Goal: Transaction & Acquisition: Purchase product/service

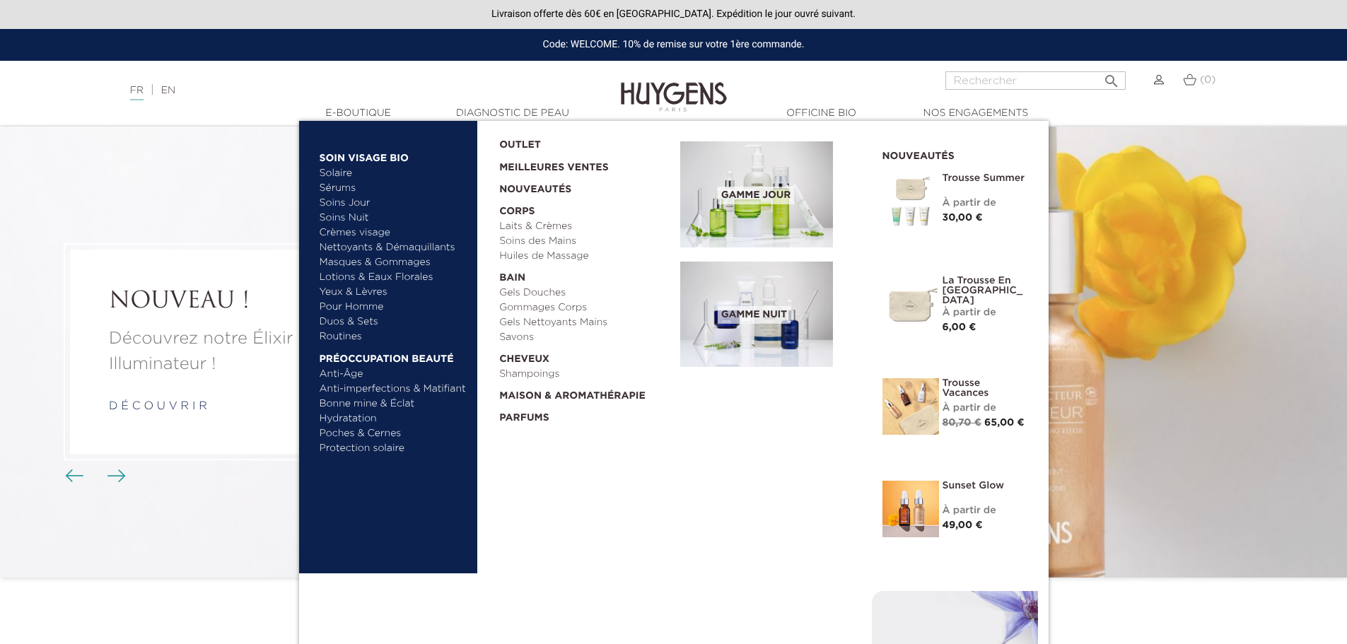
click at [370, 260] on link "Masques & Gommages" at bounding box center [394, 262] width 148 height 15
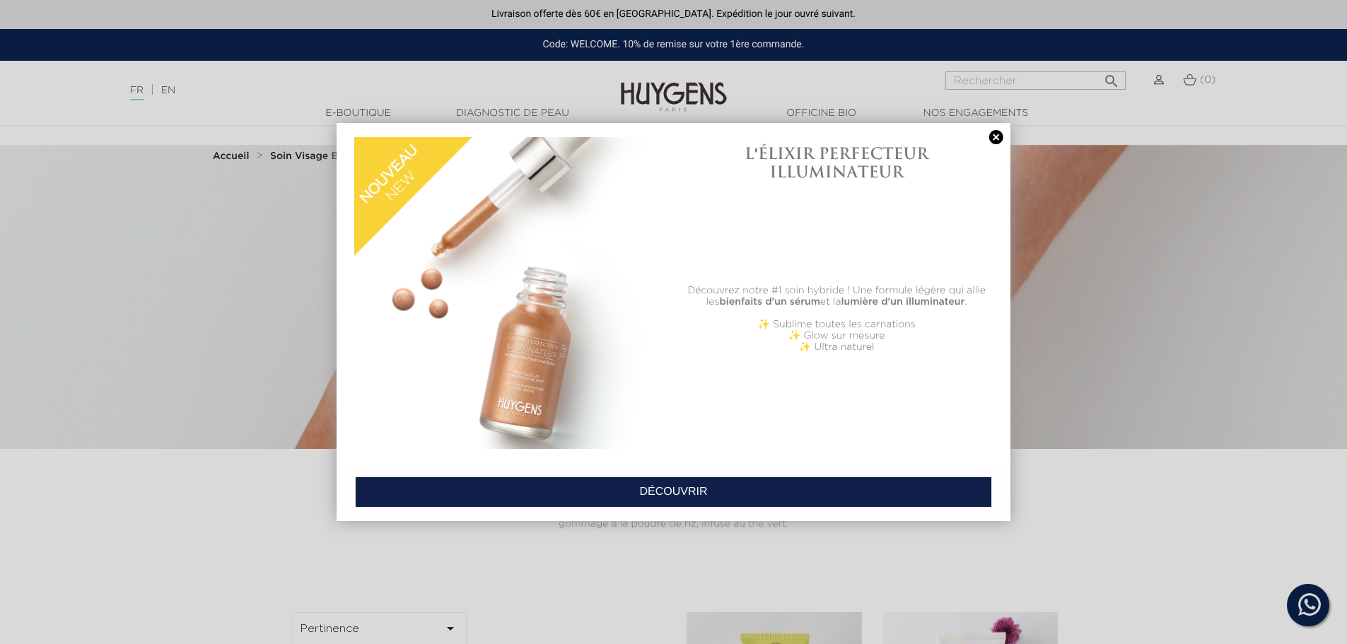
click at [992, 139] on link at bounding box center [997, 137] width 20 height 15
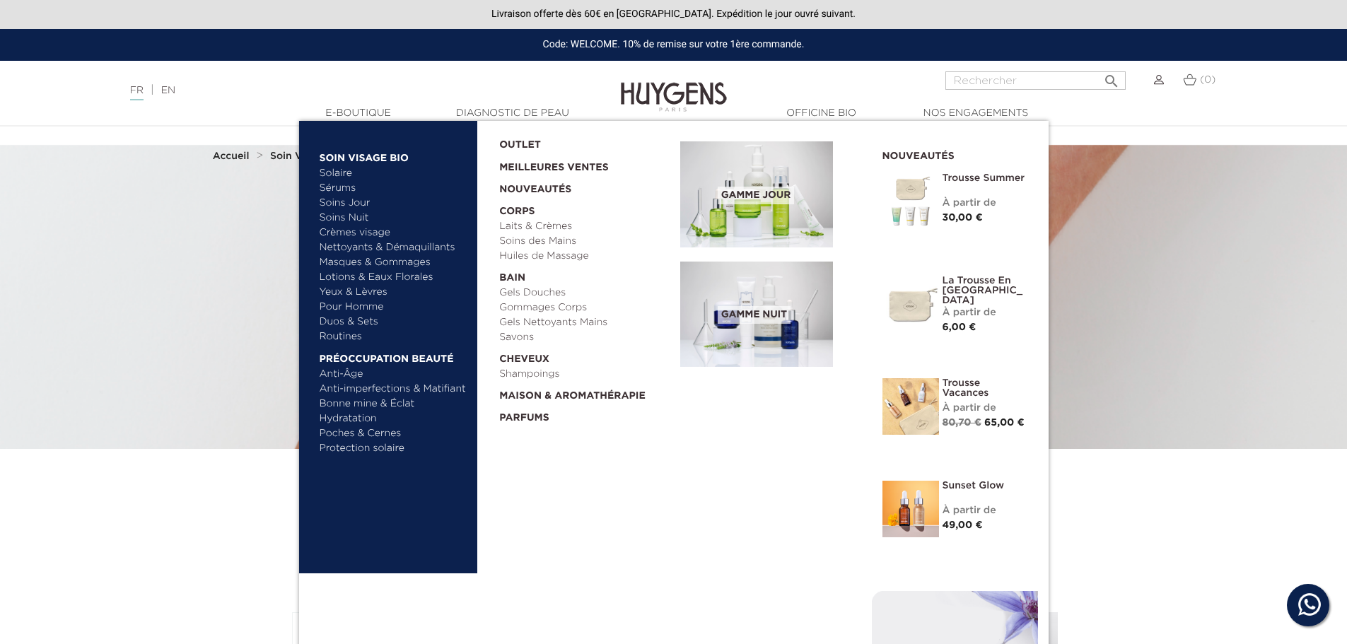
click at [359, 262] on link "Masques & Gommages" at bounding box center [394, 262] width 148 height 15
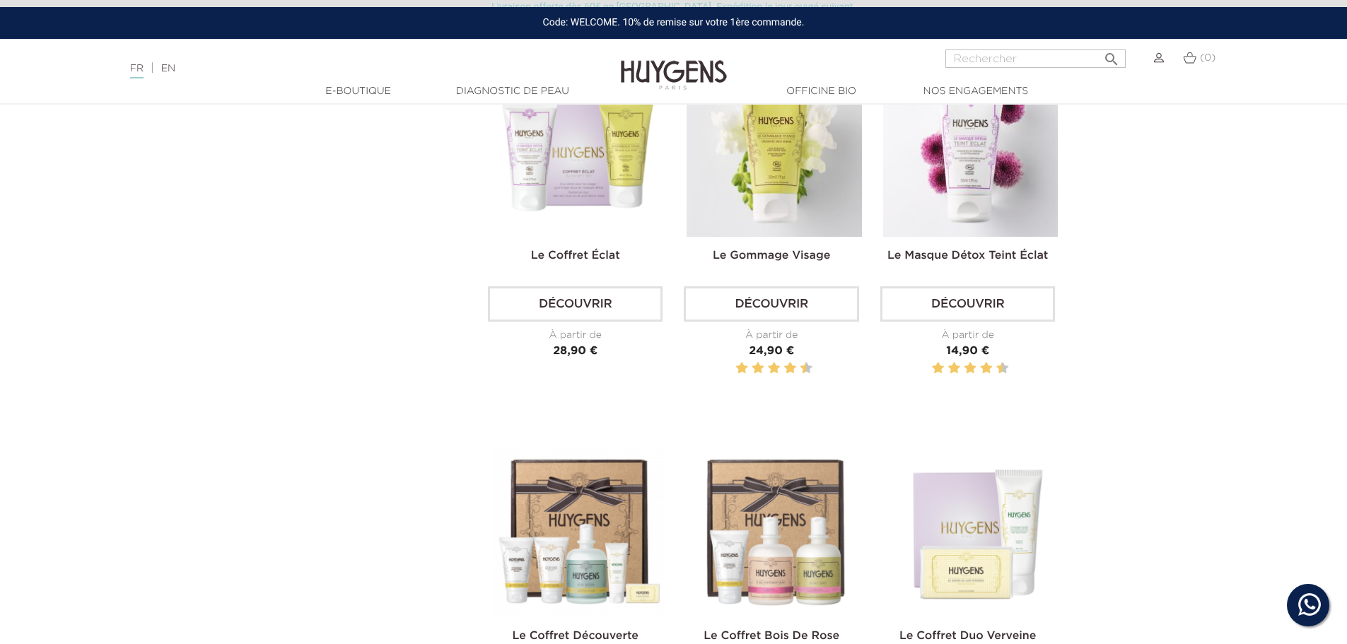
scroll to position [566, 0]
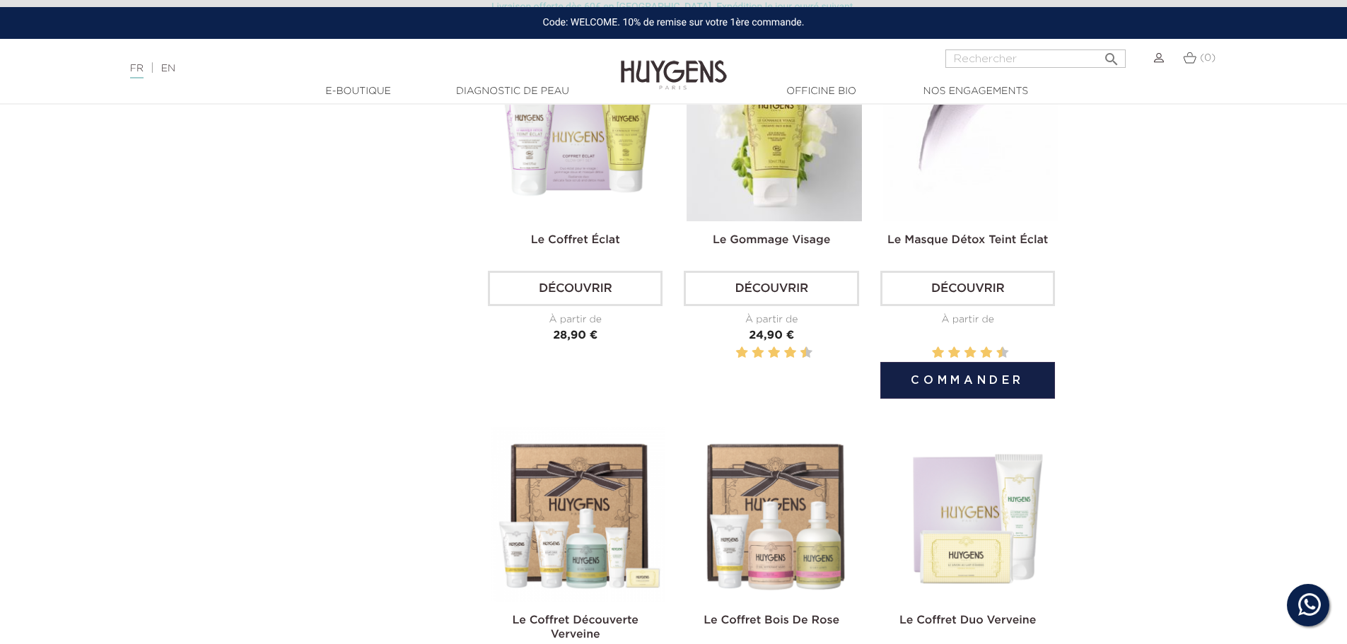
click at [966, 296] on link "Découvrir" at bounding box center [967, 288] width 175 height 35
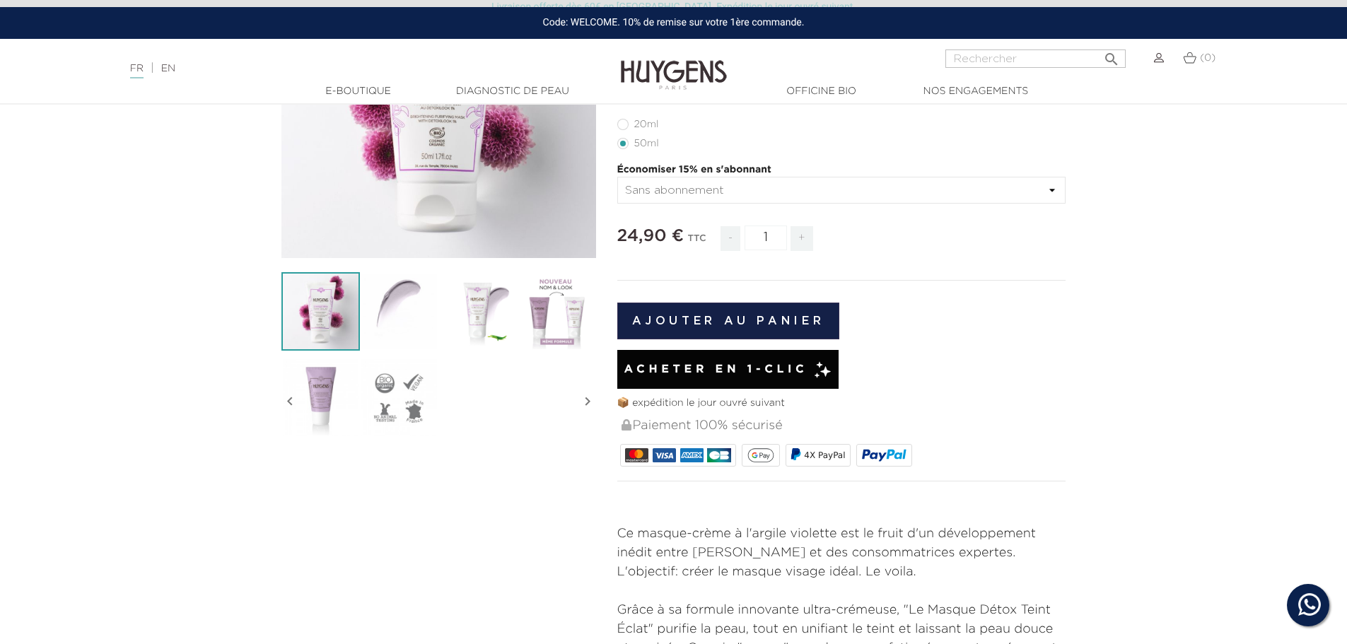
scroll to position [283, 0]
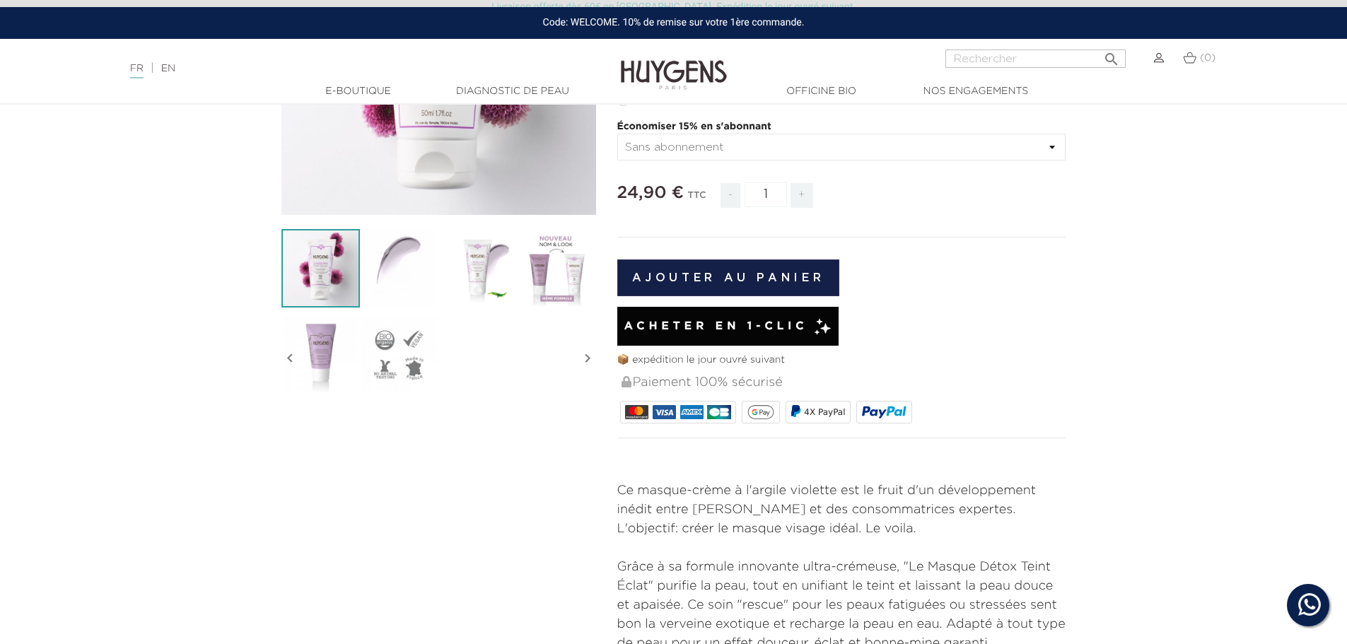
click at [422, 275] on img at bounding box center [399, 268] width 79 height 79
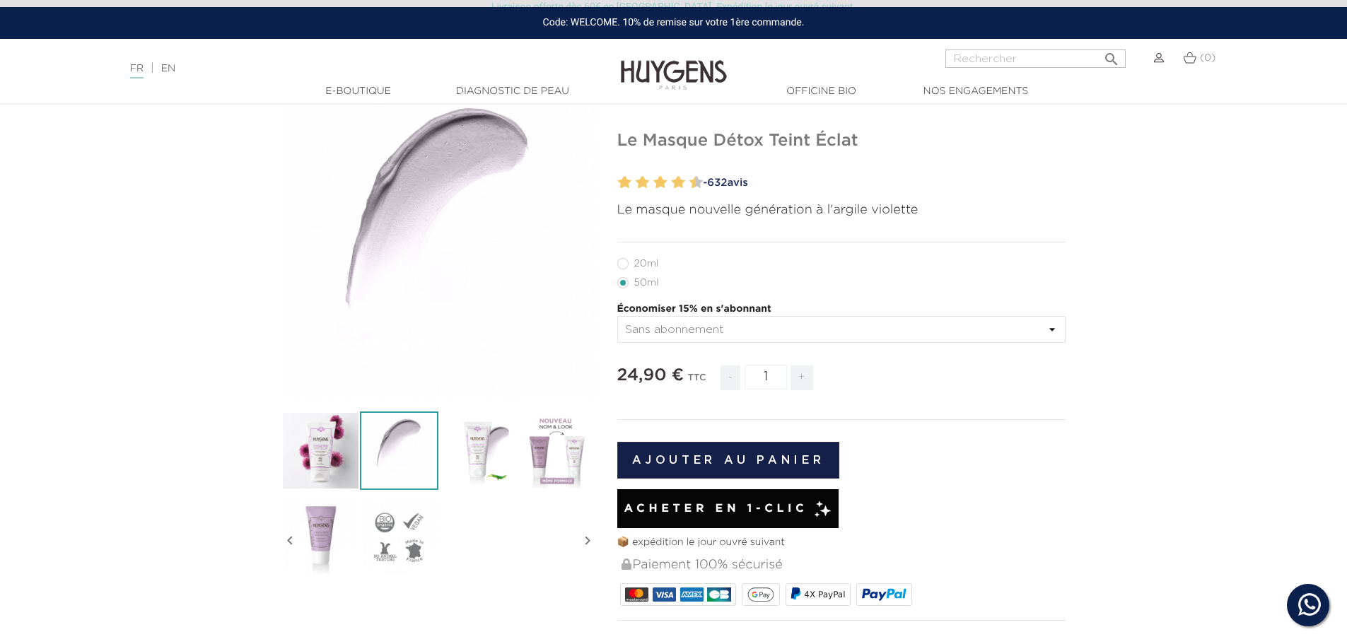
scroll to position [0, 0]
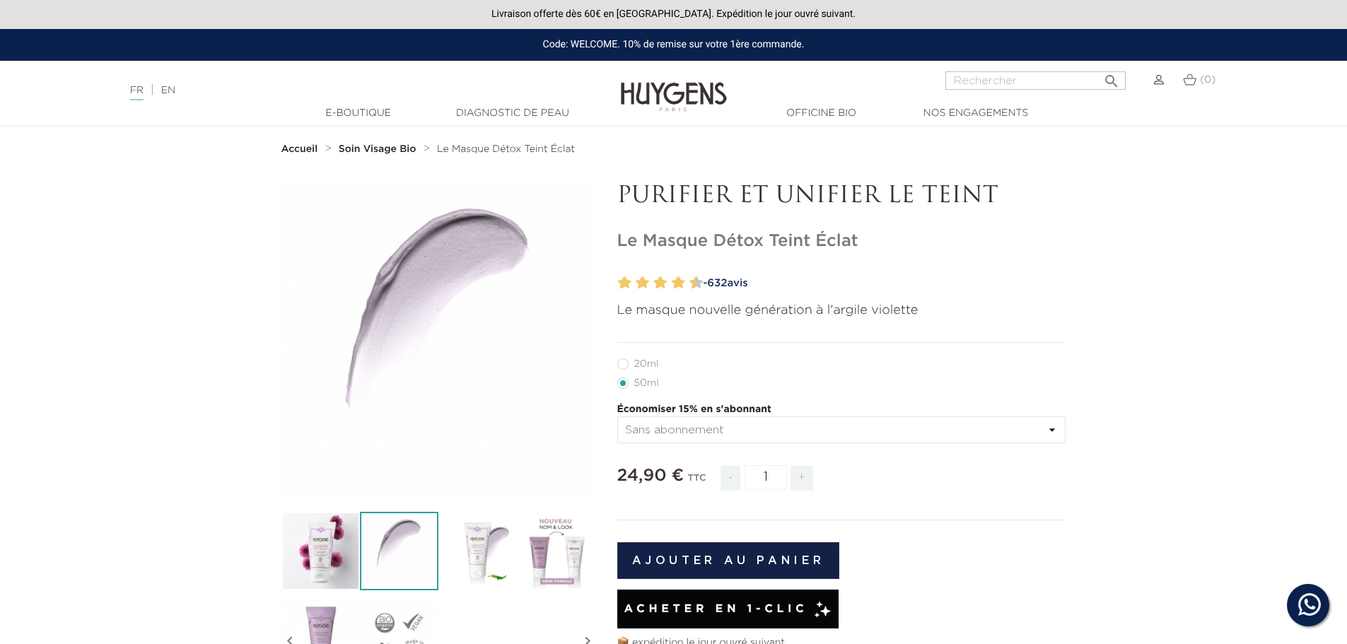
click at [492, 534] on img at bounding box center [477, 551] width 79 height 79
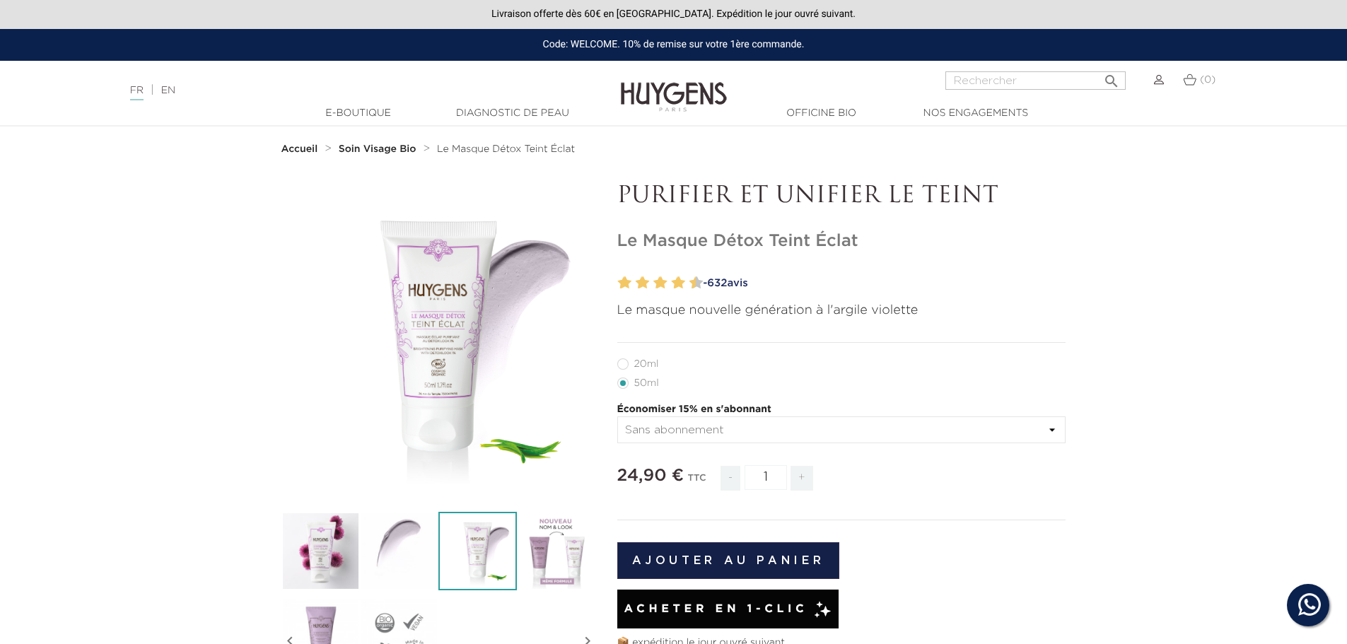
click at [535, 533] on img at bounding box center [556, 551] width 79 height 79
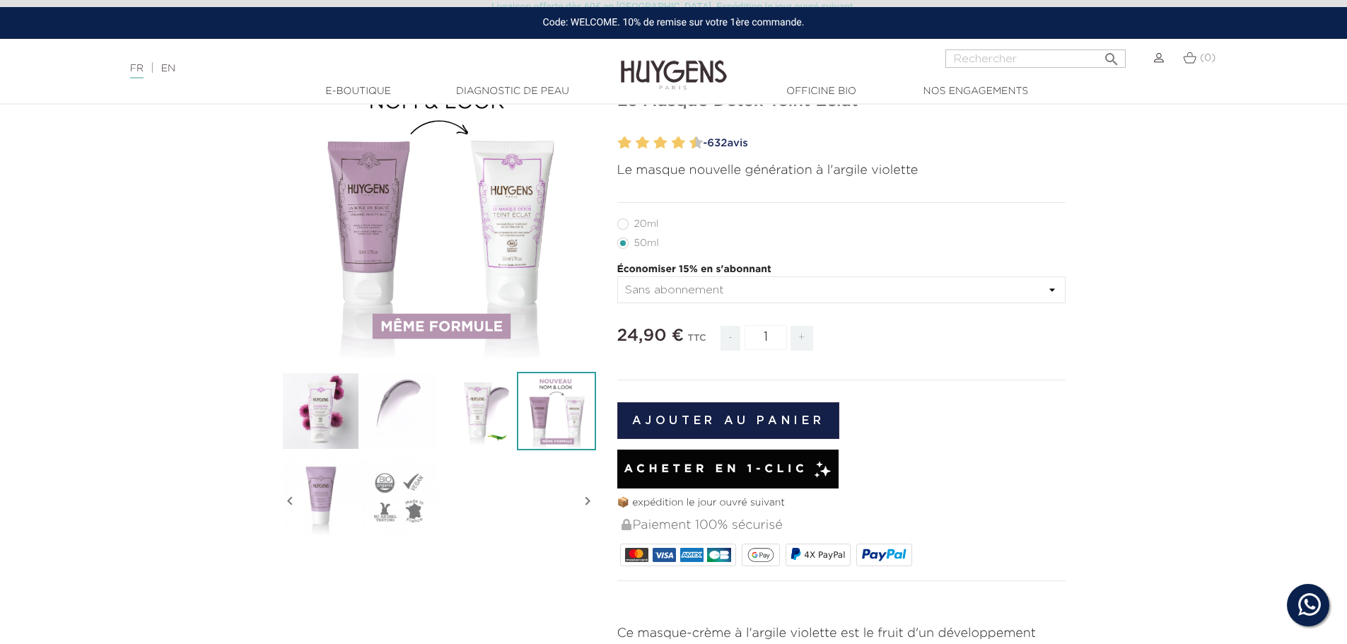
scroll to position [141, 0]
click at [327, 521] on img at bounding box center [320, 495] width 79 height 79
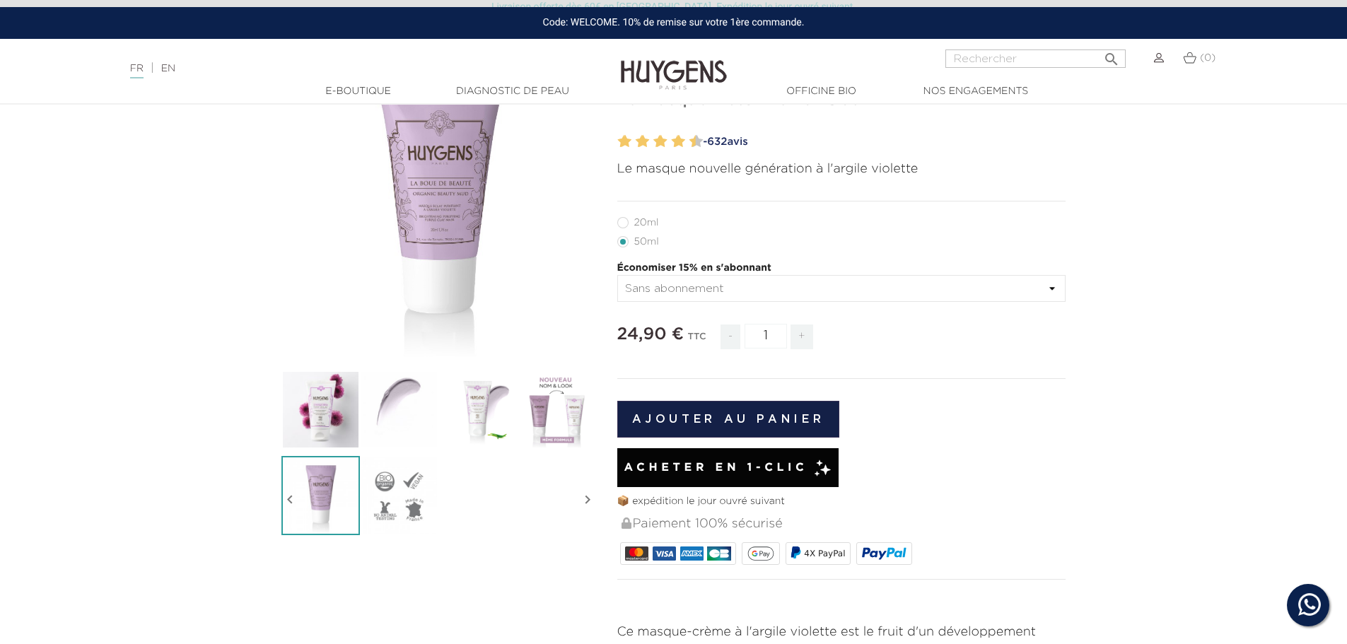
click at [398, 516] on img at bounding box center [399, 495] width 79 height 79
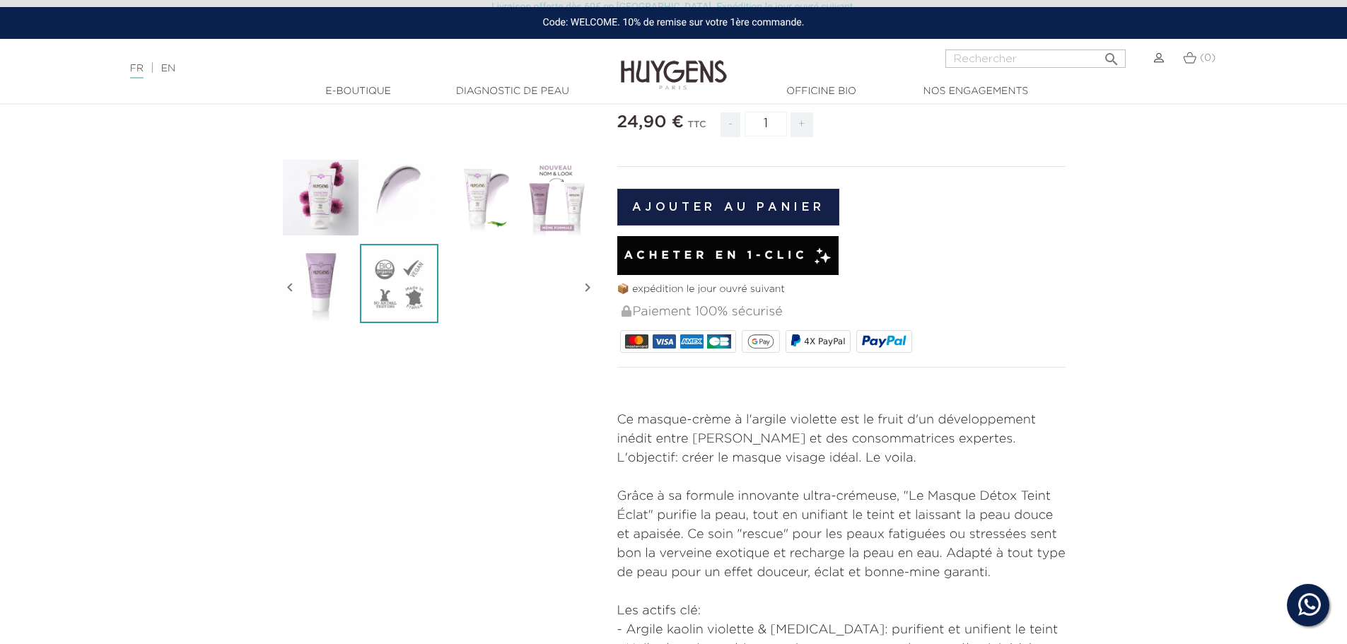
scroll to position [212, 0]
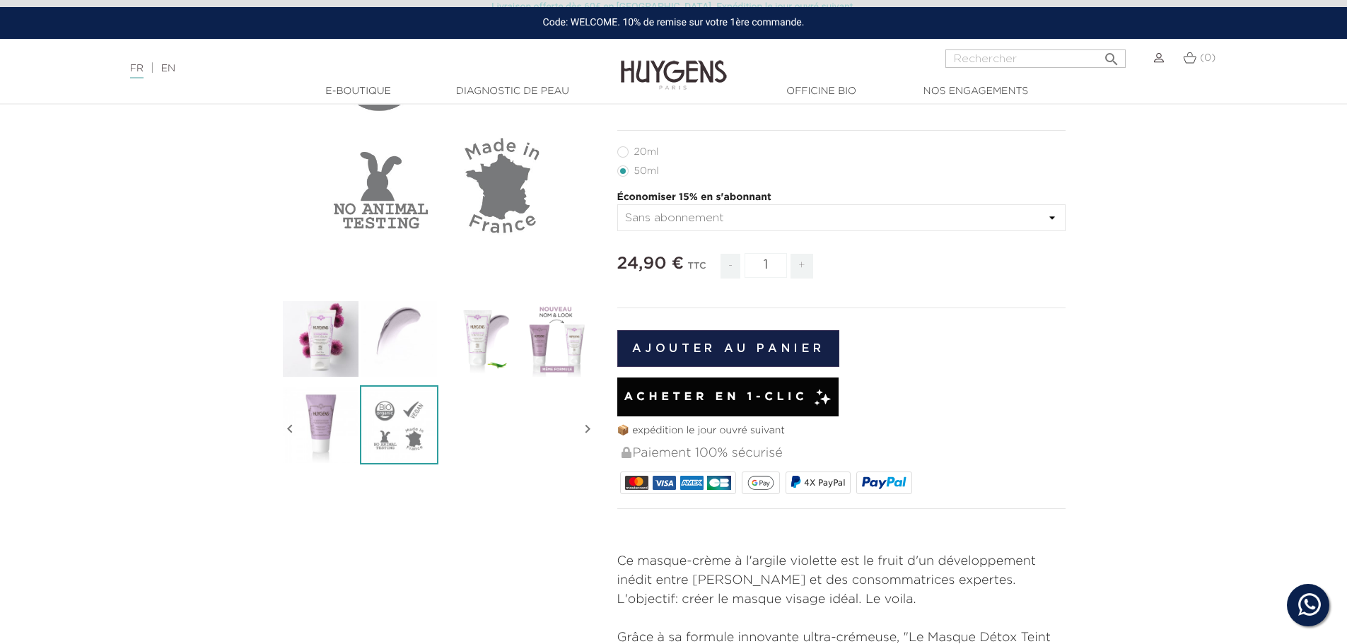
click at [755, 355] on button "Ajouter au panier" at bounding box center [728, 348] width 223 height 37
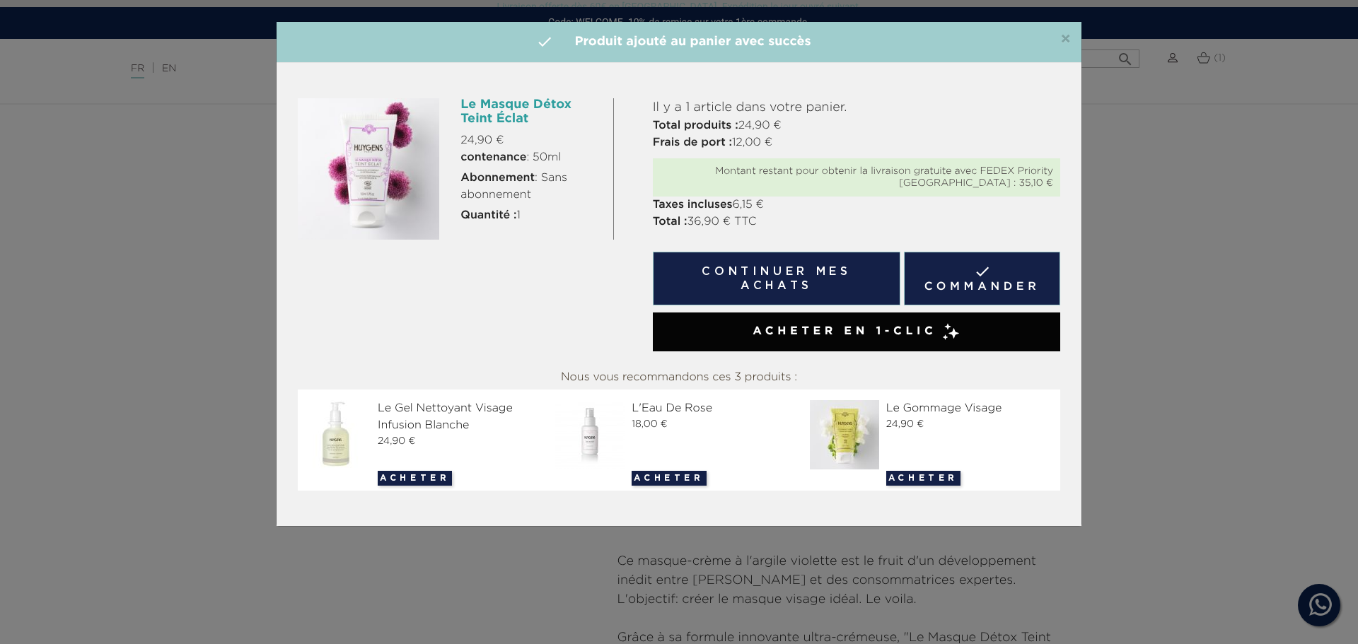
click at [779, 280] on button "Continuer mes achats" at bounding box center [777, 279] width 248 height 54
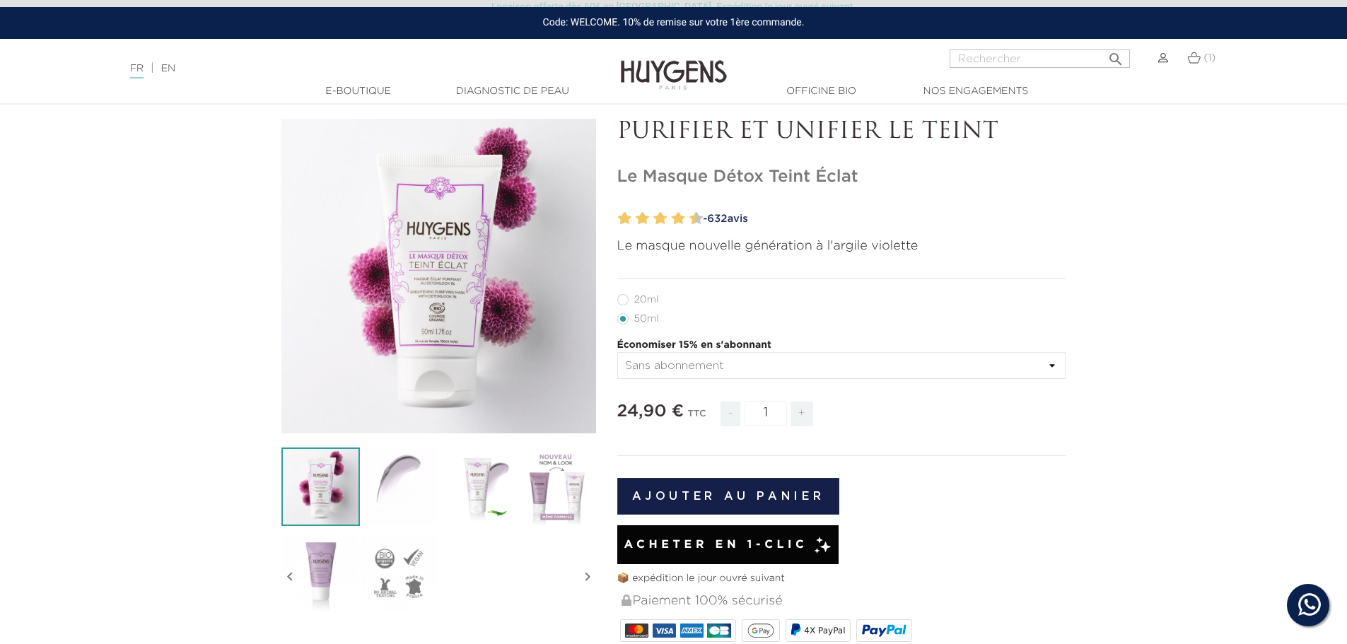
scroll to position [0, 0]
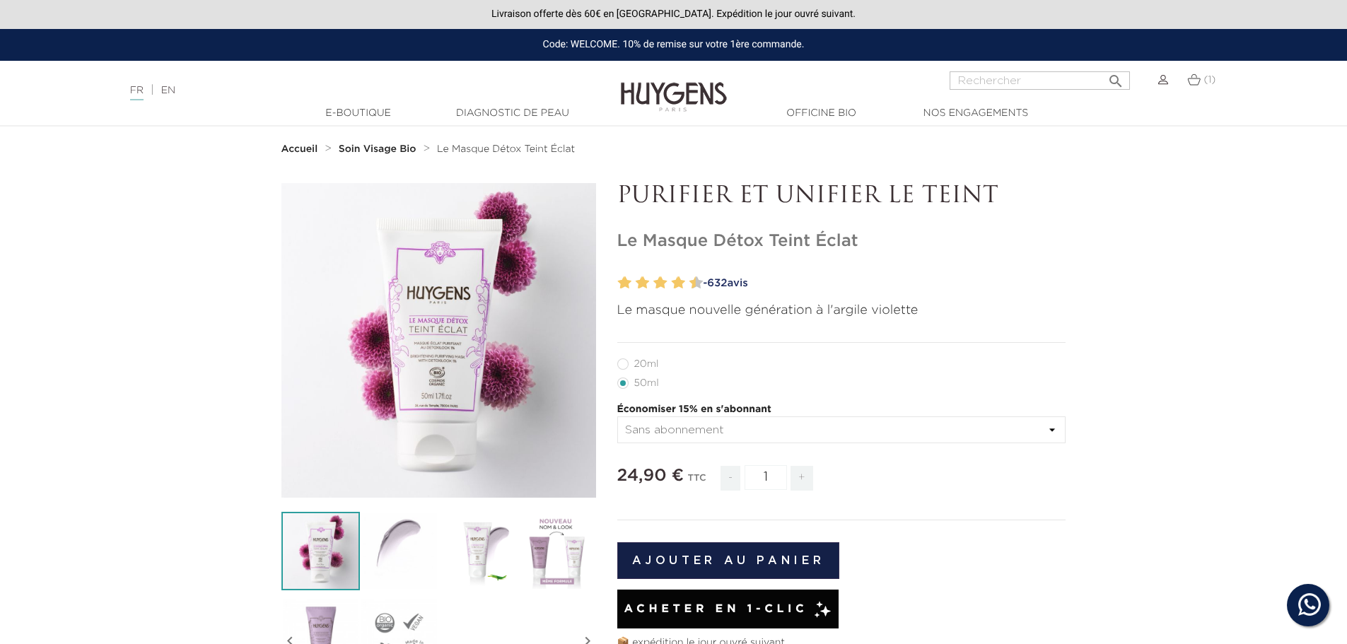
click at [1191, 81] on img at bounding box center [1193, 80] width 13 height 12
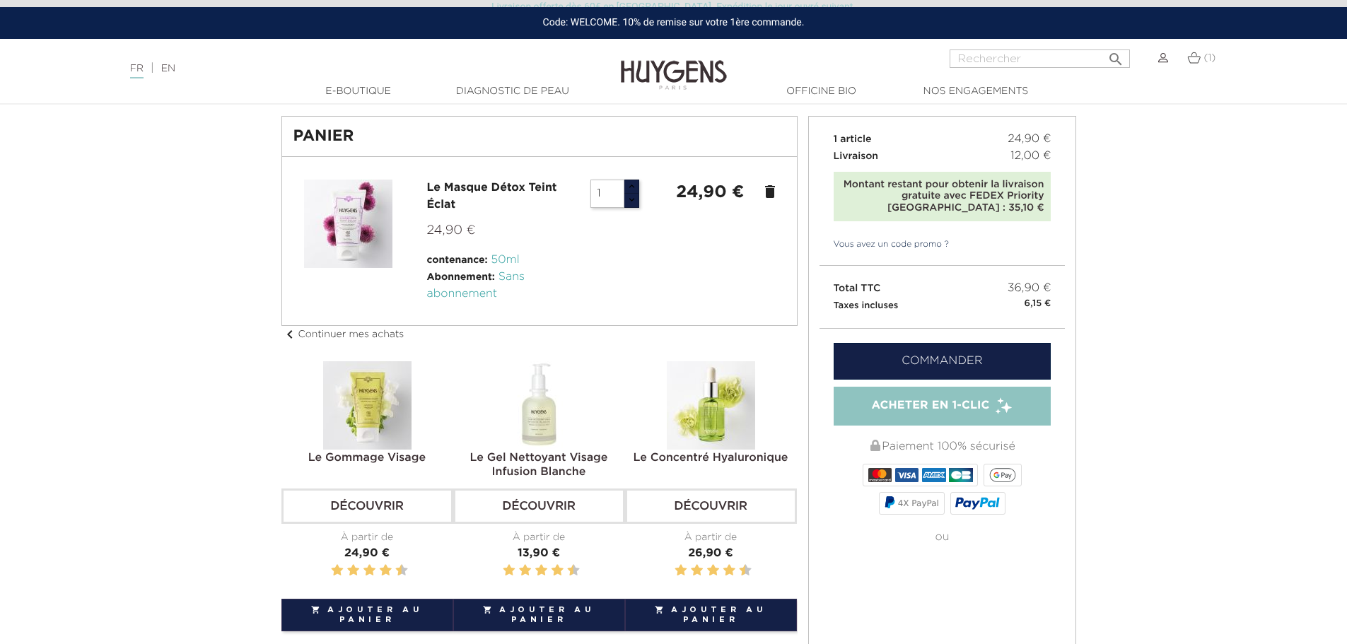
scroll to position [45, 0]
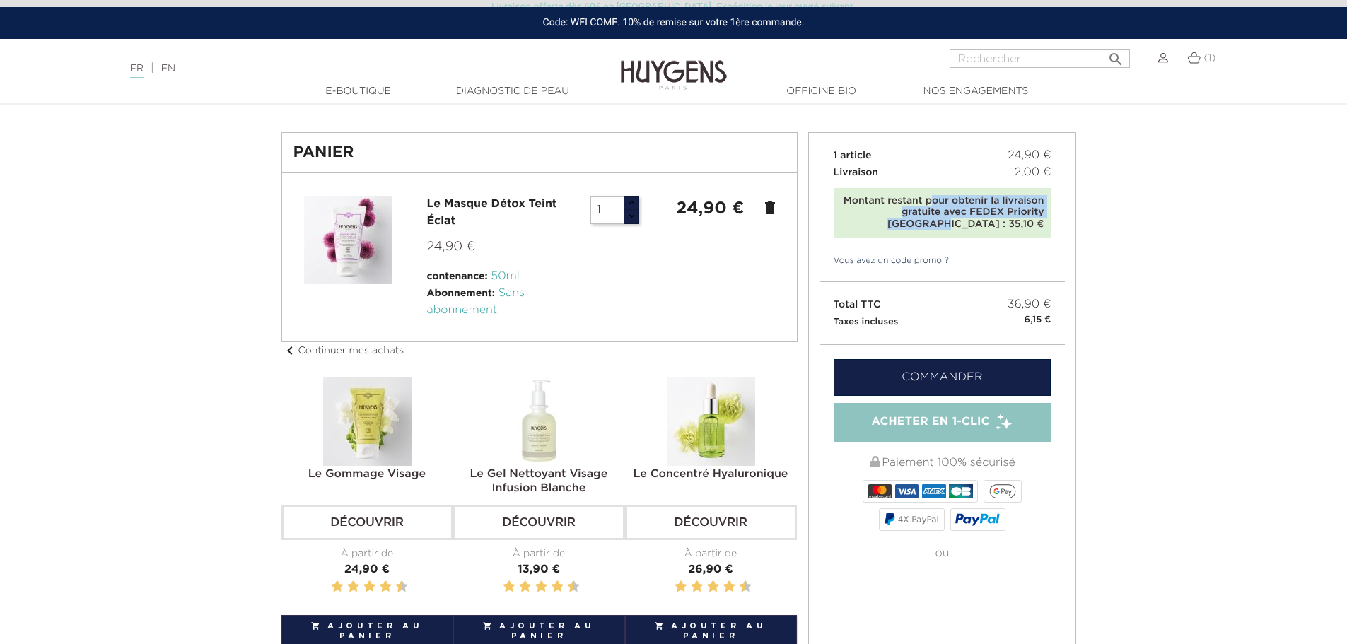
drag, startPoint x: 931, startPoint y: 202, endPoint x: 953, endPoint y: 223, distance: 30.0
click at [953, 223] on div "Montant restant pour obtenir la livraison gratuite avec FEDEX Priority [GEOGRAP…" at bounding box center [943, 212] width 204 height 35
click at [930, 225] on div "Montant restant pour obtenir la livraison gratuite avec FEDEX Priority [GEOGRAP…" at bounding box center [943, 212] width 204 height 35
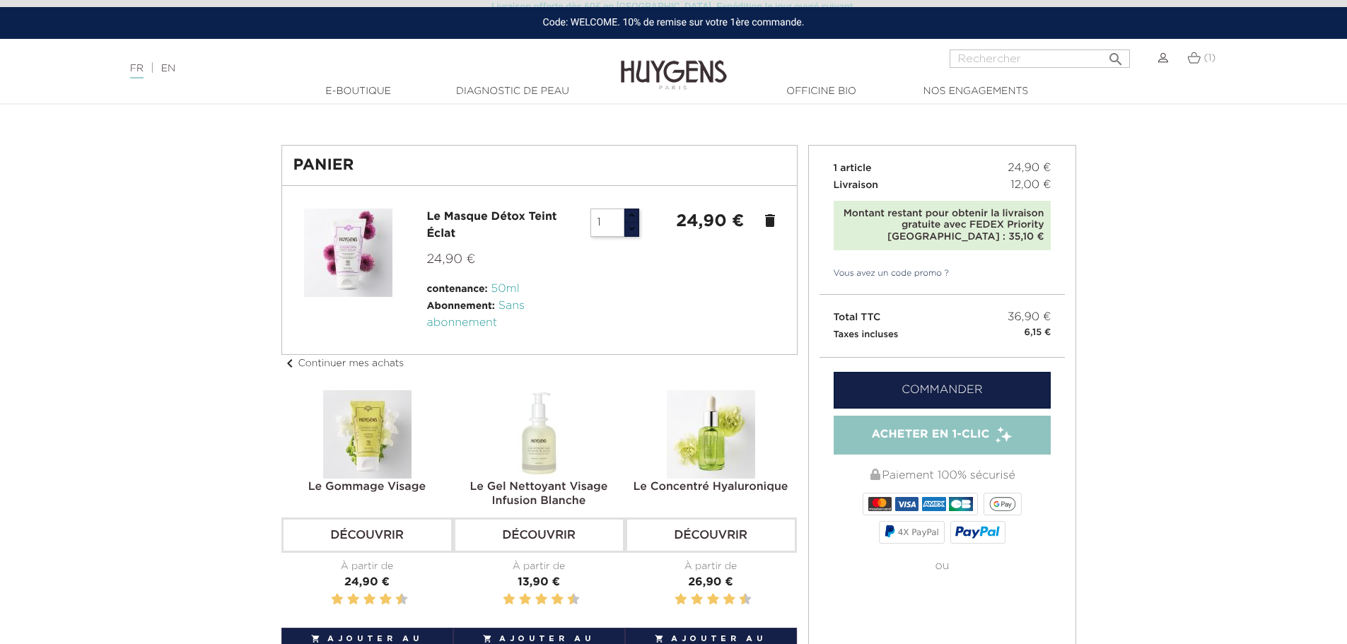
scroll to position [0, 0]
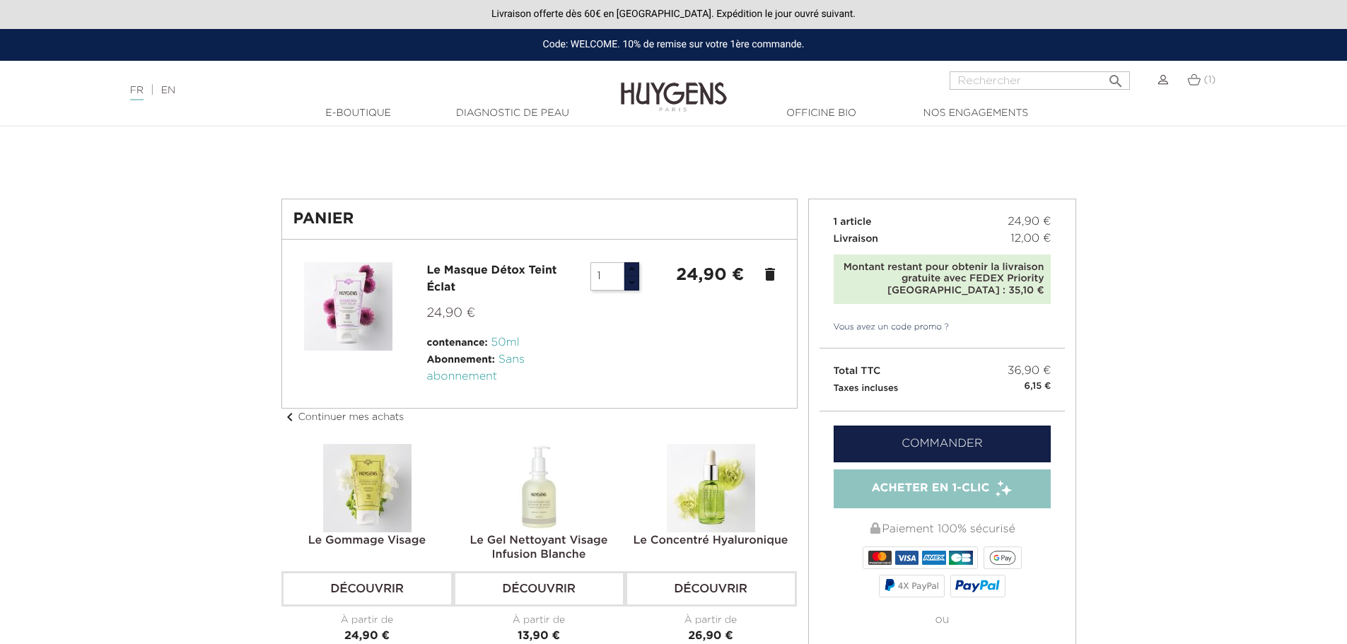
click at [898, 326] on link "Vous avez un code promo ?" at bounding box center [885, 327] width 130 height 13
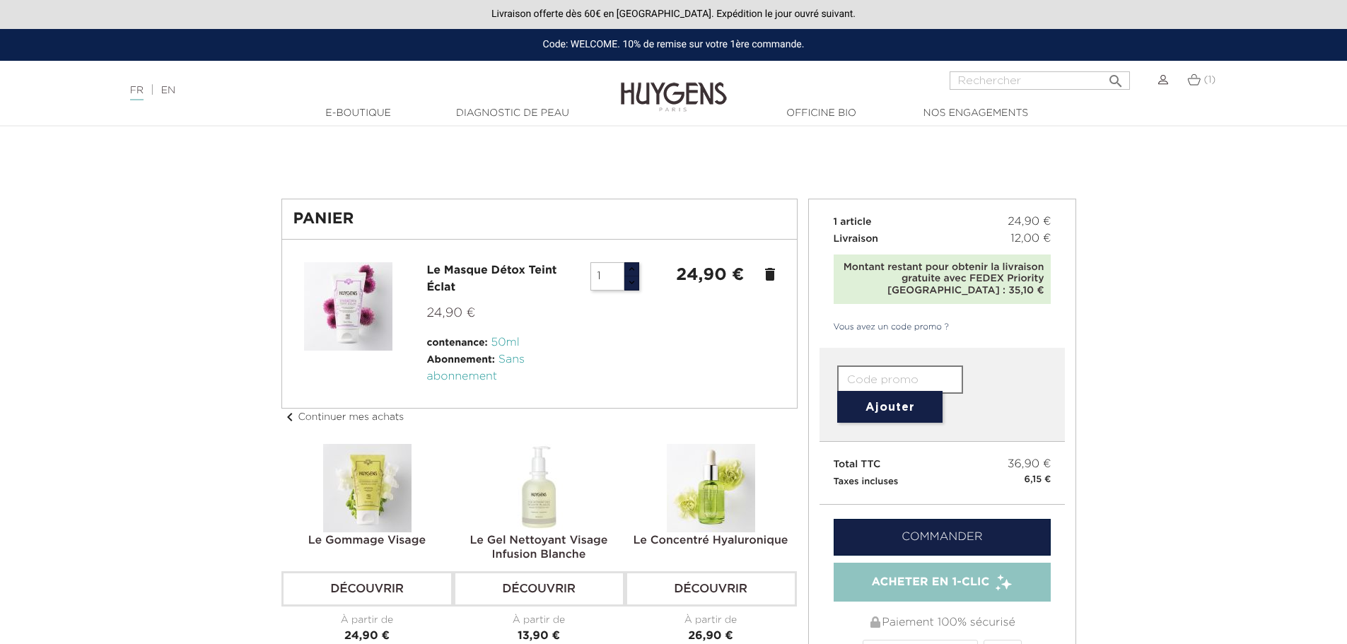
click at [902, 374] on input "text" at bounding box center [900, 380] width 126 height 28
paste input "VB0Q-8O5N-FO09-DG9U"
type input "VB0Q-8O5N-FO09-DG9U"
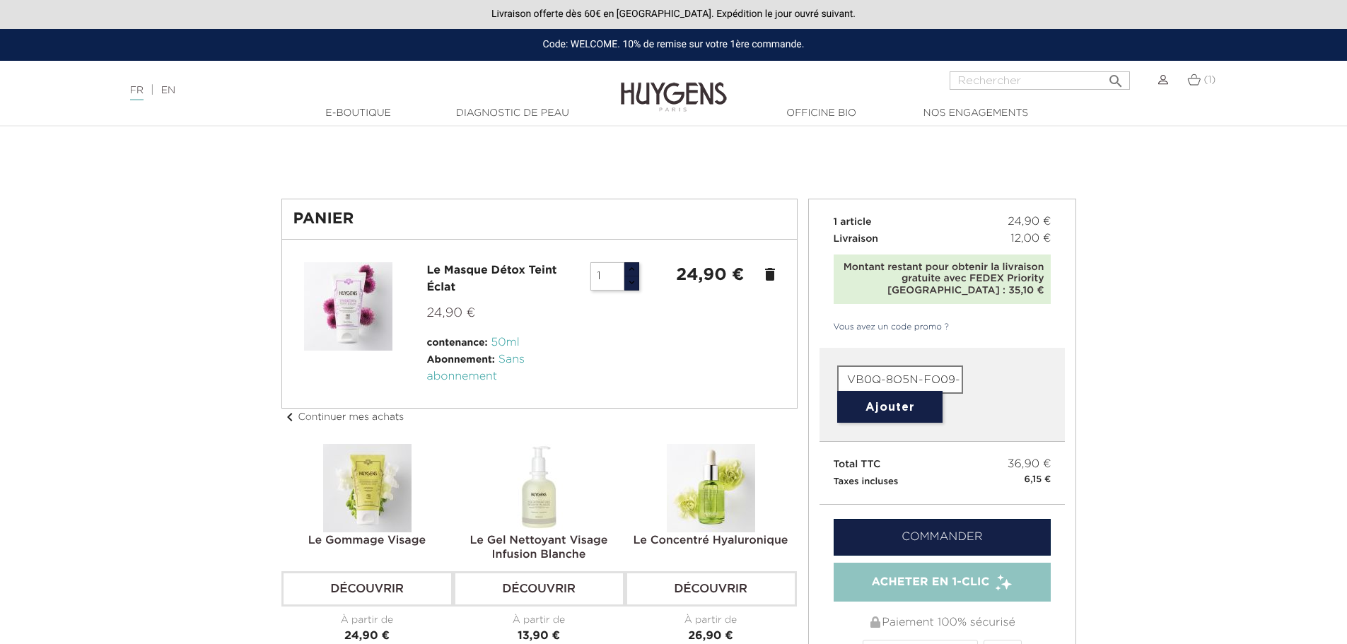
click at [897, 406] on button "Ajouter" at bounding box center [889, 407] width 105 height 32
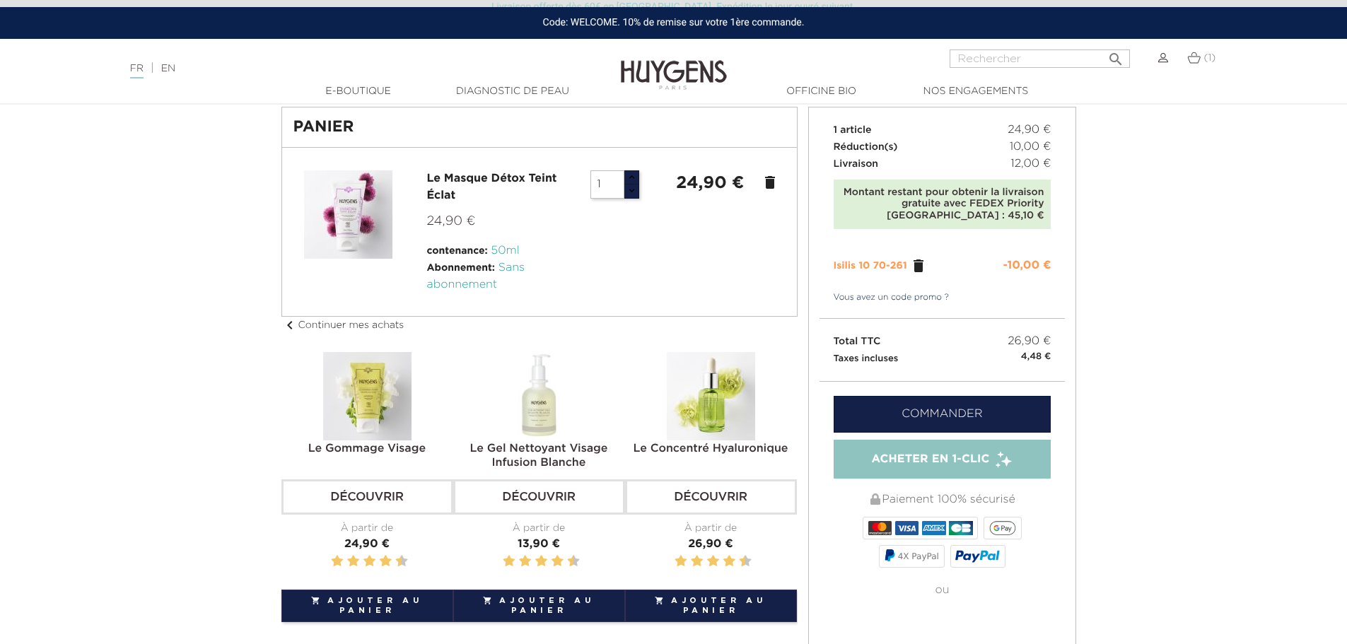
scroll to position [141, 0]
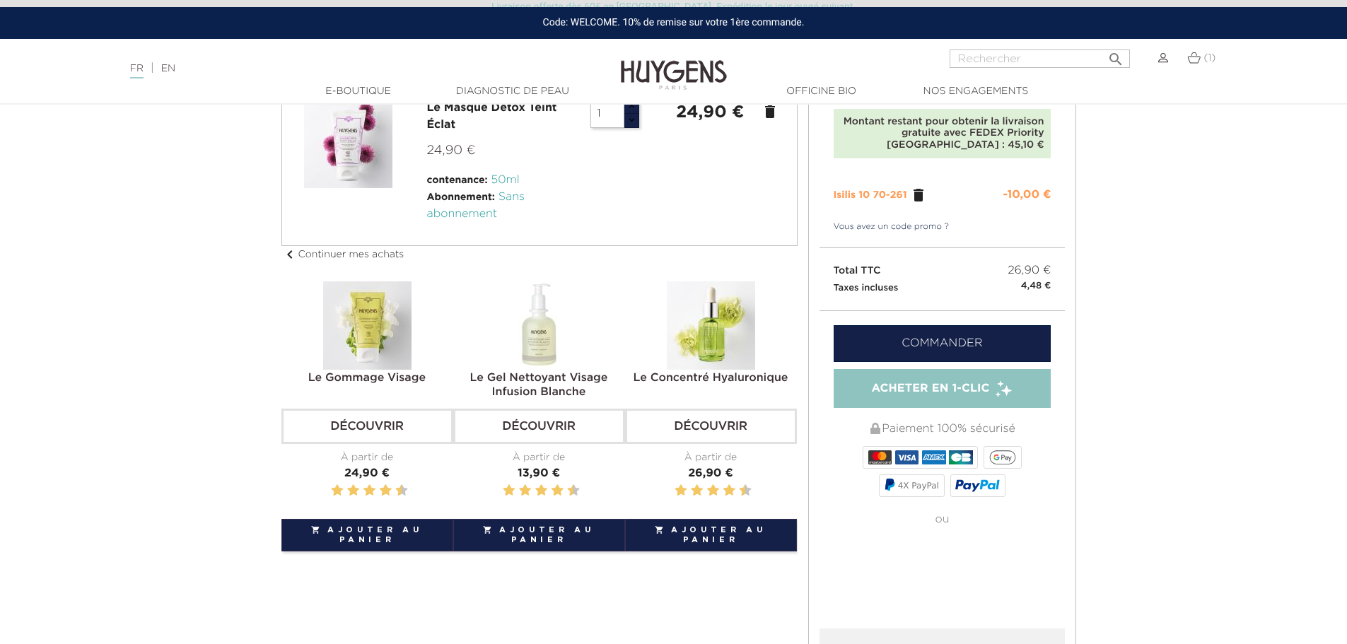
click at [993, 339] on link "Commander" at bounding box center [943, 343] width 218 height 37
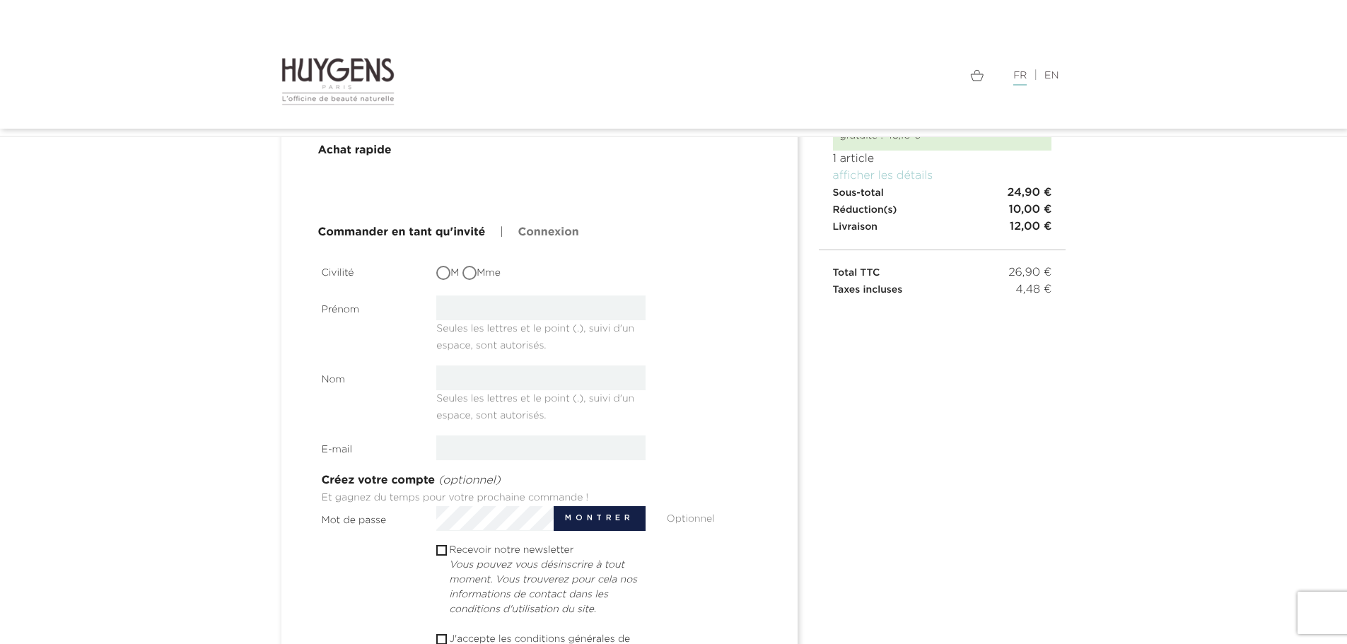
scroll to position [105, 0]
click at [445, 270] on input "M" at bounding box center [445, 271] width 14 height 14
radio input "true"
click at [450, 301] on input "text" at bounding box center [540, 304] width 209 height 25
type input "Arthur"
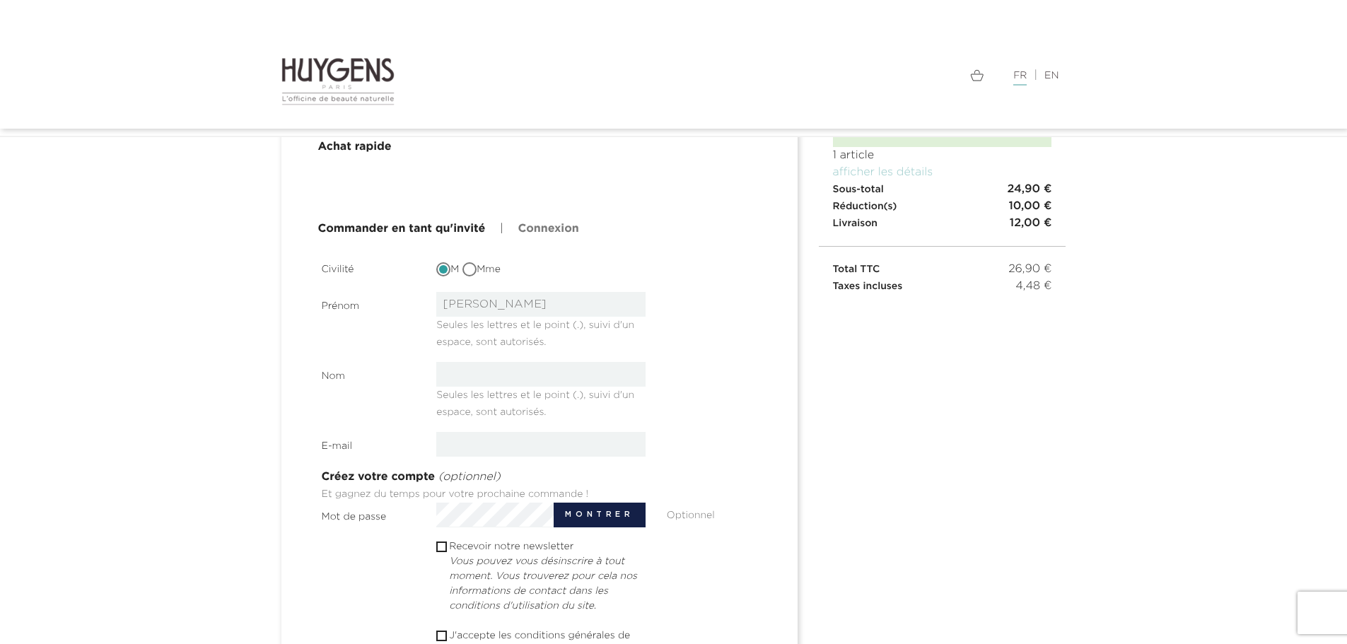
type input "Aouillé"
type input "aaouille@gmail.com"
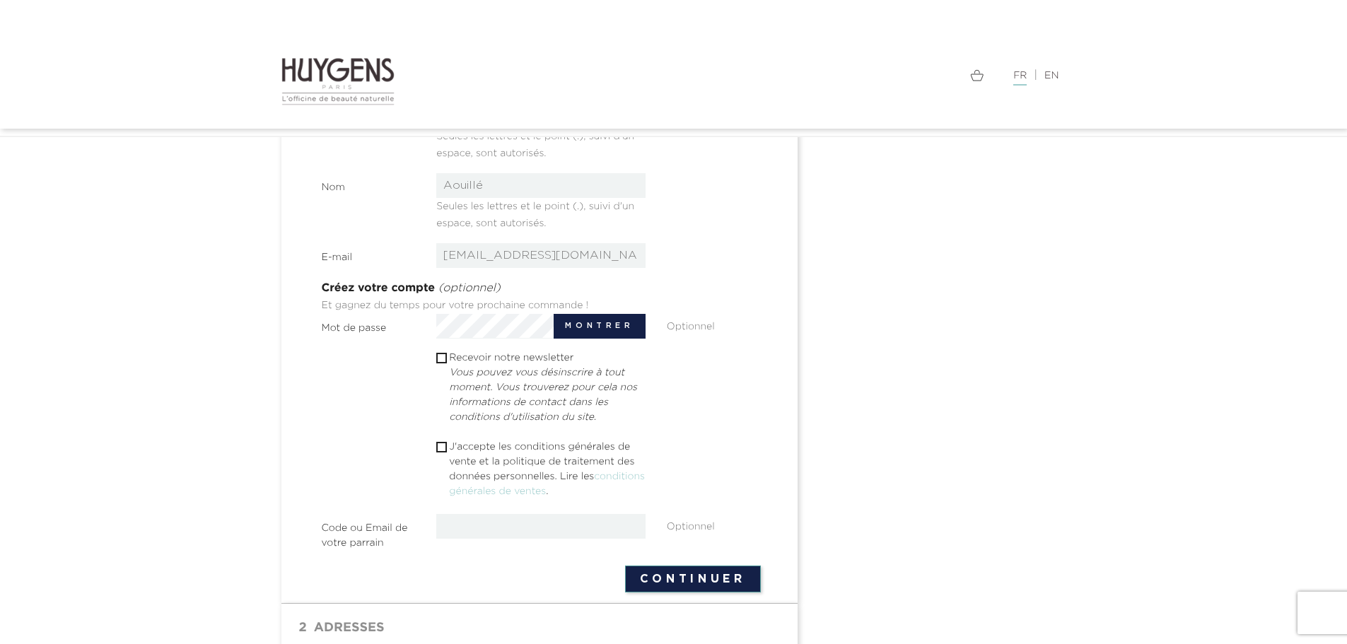
scroll to position [318, 0]
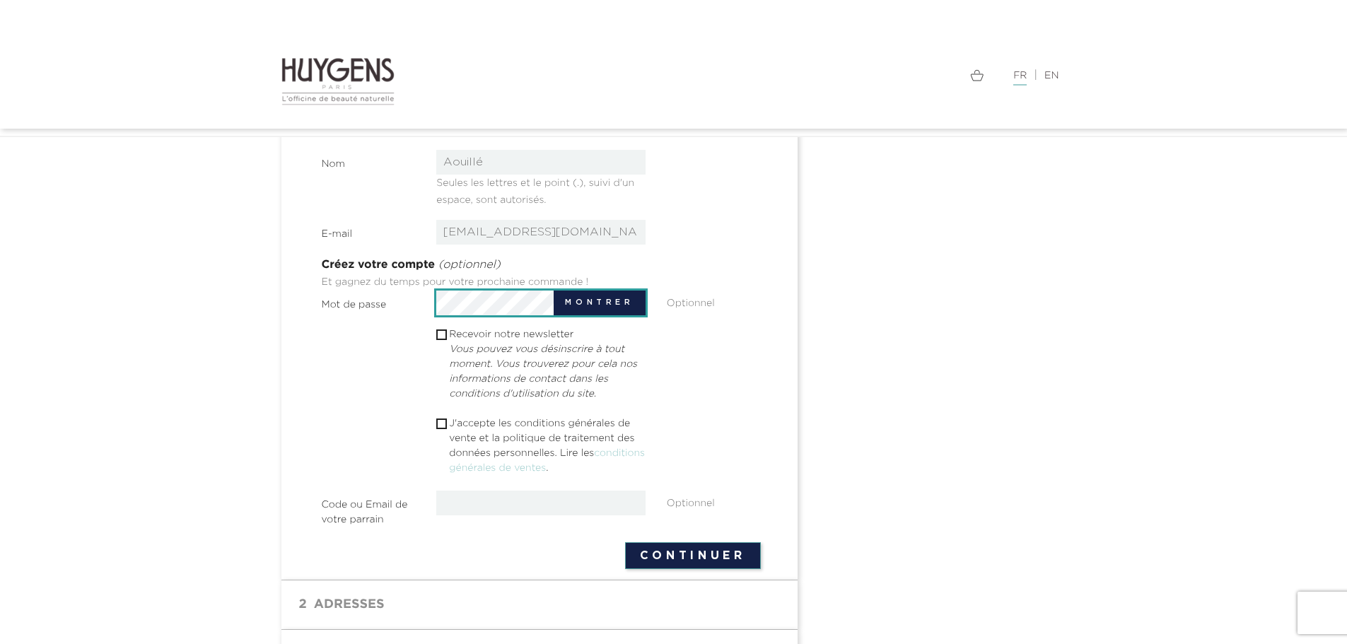
click at [444, 424] on input "checkbox" at bounding box center [440, 423] width 9 height 9
checkbox input "true"
click at [674, 549] on button "Continuer" at bounding box center [693, 555] width 136 height 27
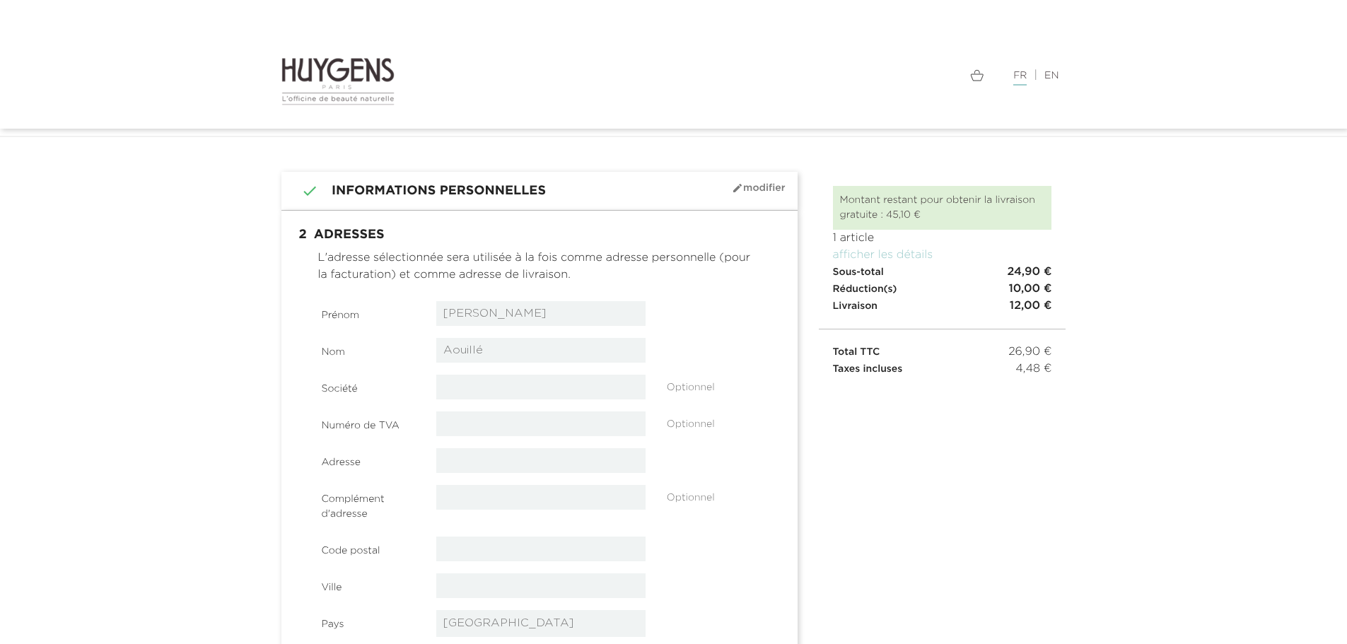
select select "8"
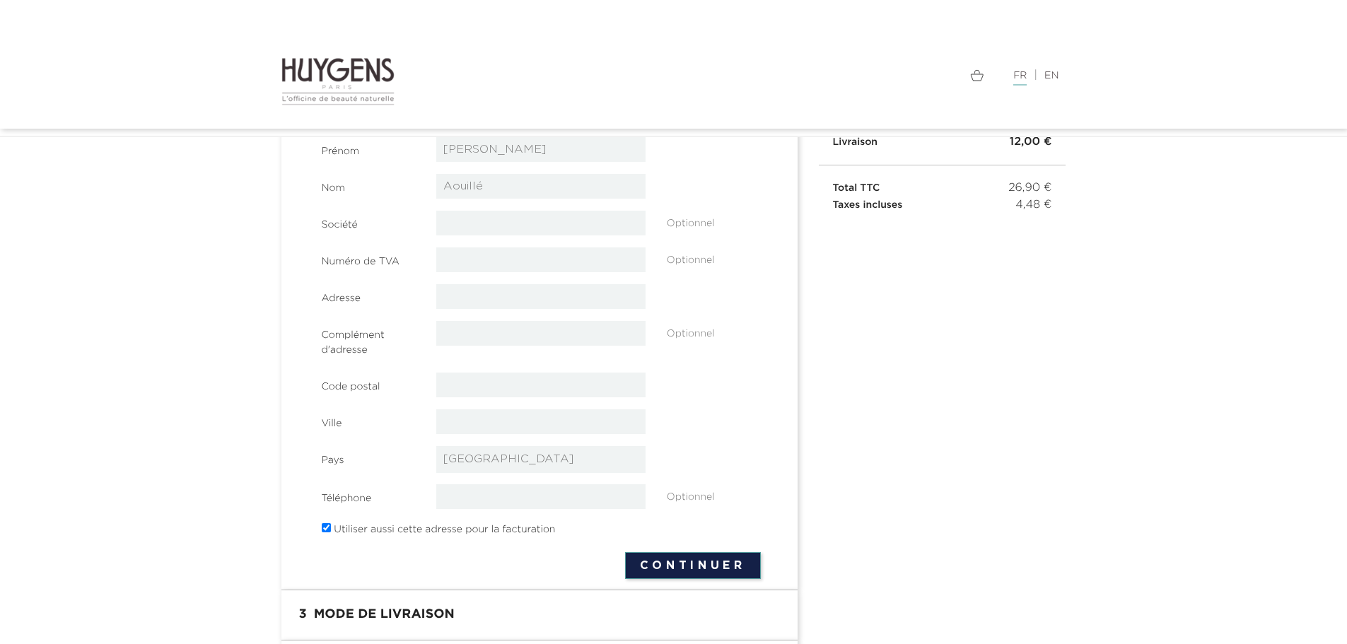
scroll to position [164, 0]
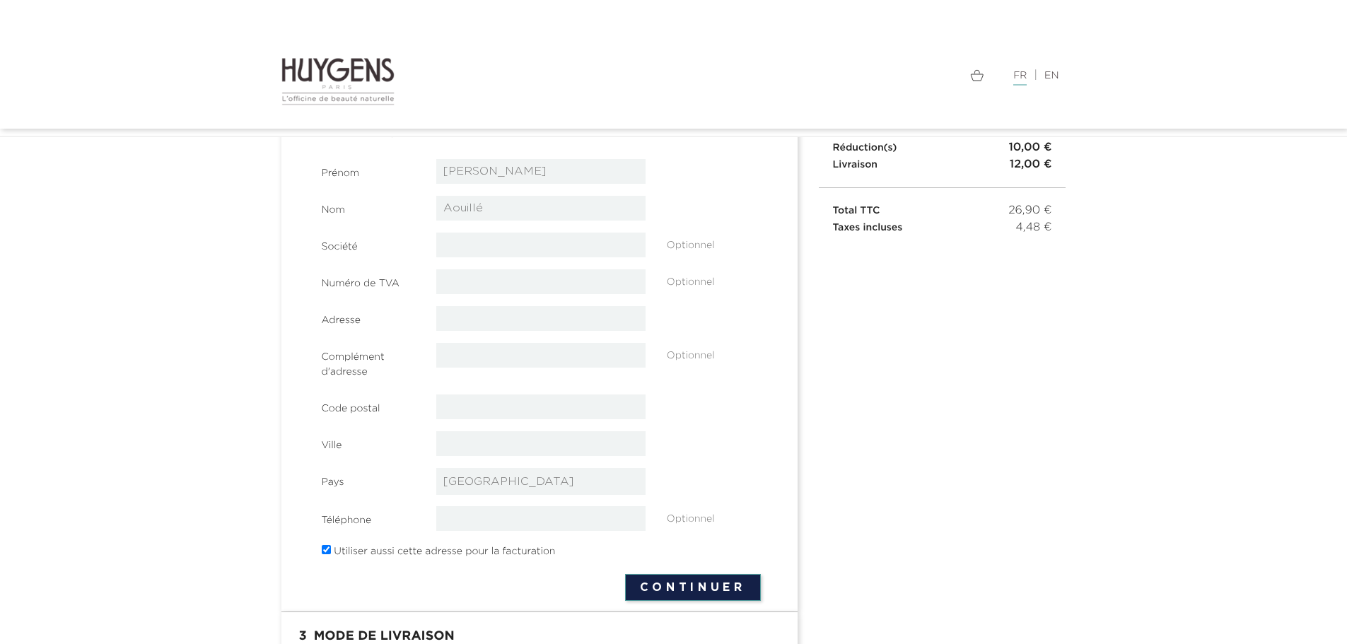
click at [470, 319] on input "text" at bounding box center [540, 318] width 209 height 25
type input "[STREET_ADDRESS][PERSON_NAME]"
type input "44000"
type input "Nantes"
type input "0662723836"
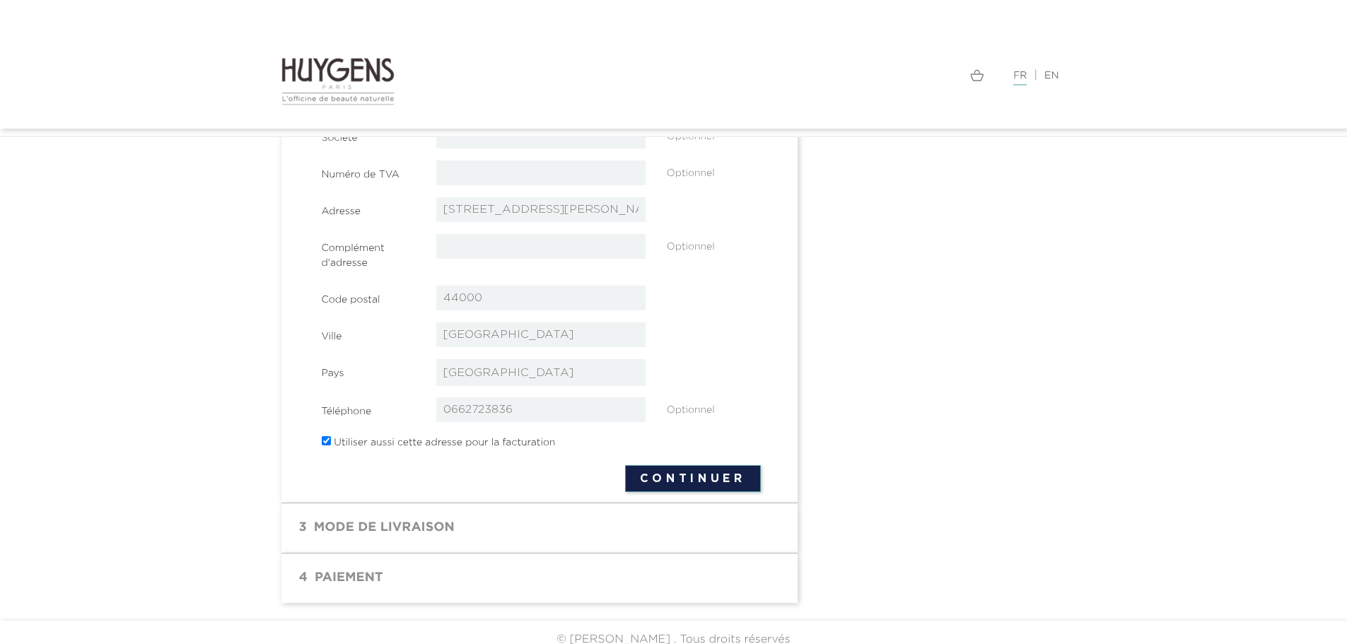
scroll to position [288, 0]
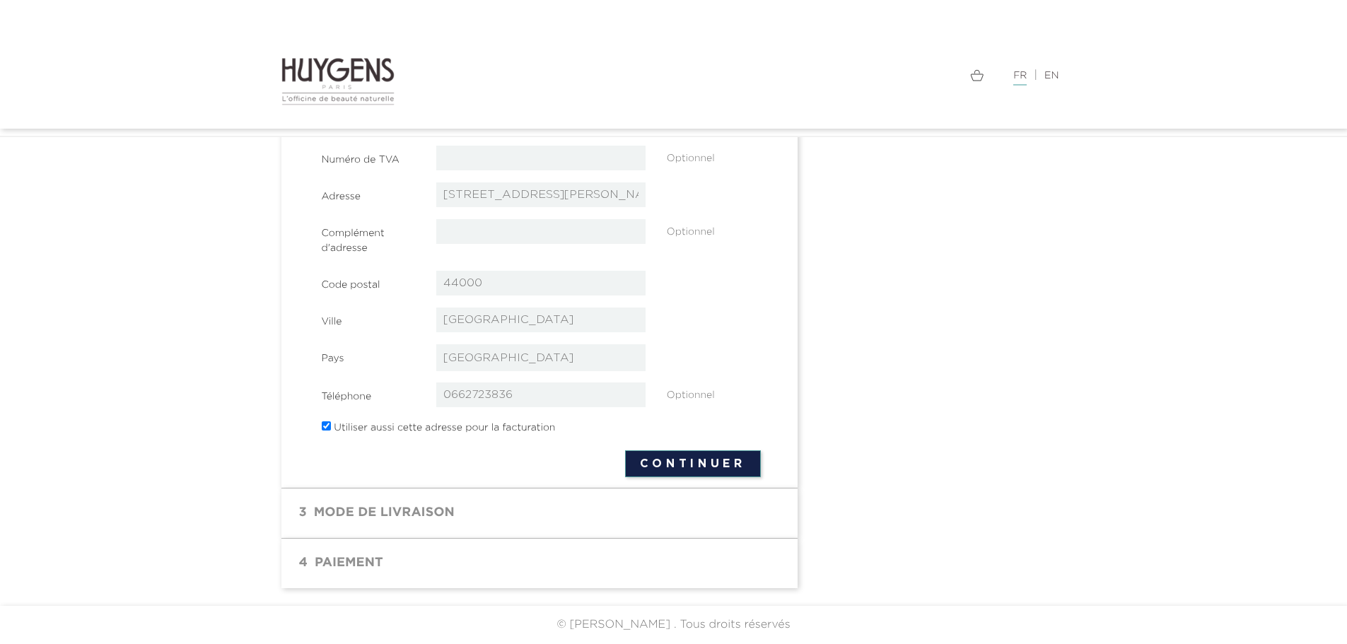
click at [678, 463] on button "Continuer" at bounding box center [693, 463] width 136 height 27
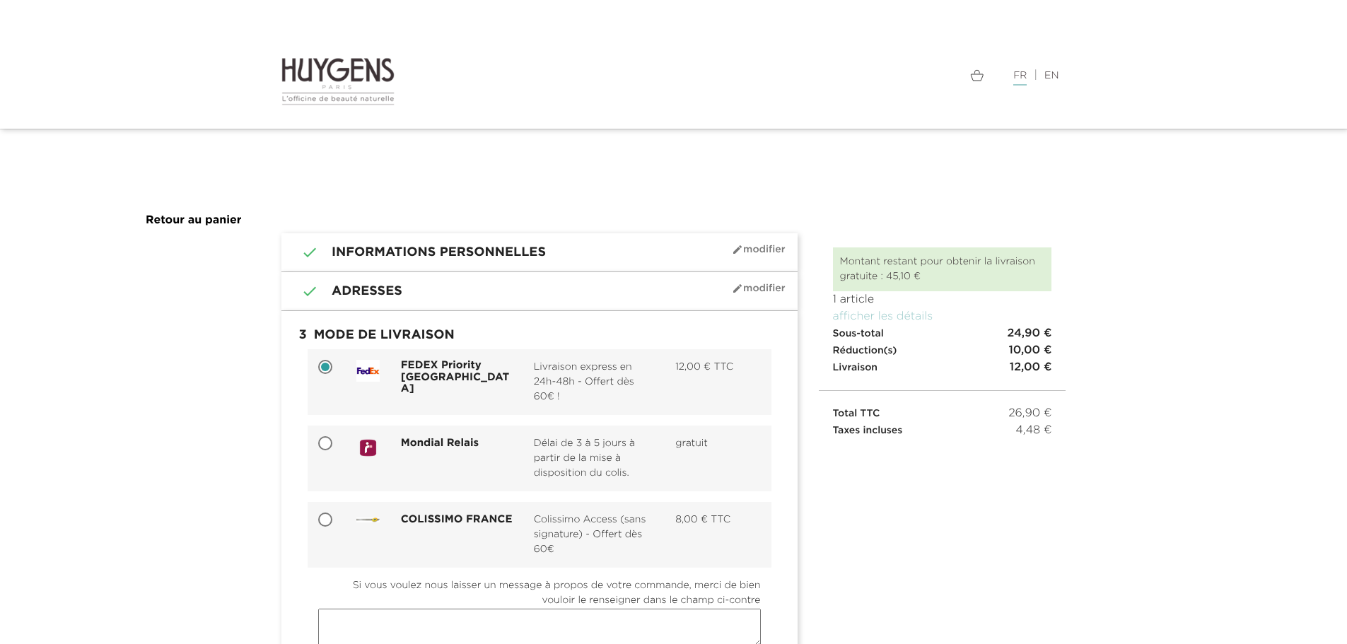
click at [327, 444] on input "Mondial Relais Délai de 3 à 5 jours à partir de la mise à disposition du colis.…" at bounding box center [327, 445] width 14 height 14
radio input "true"
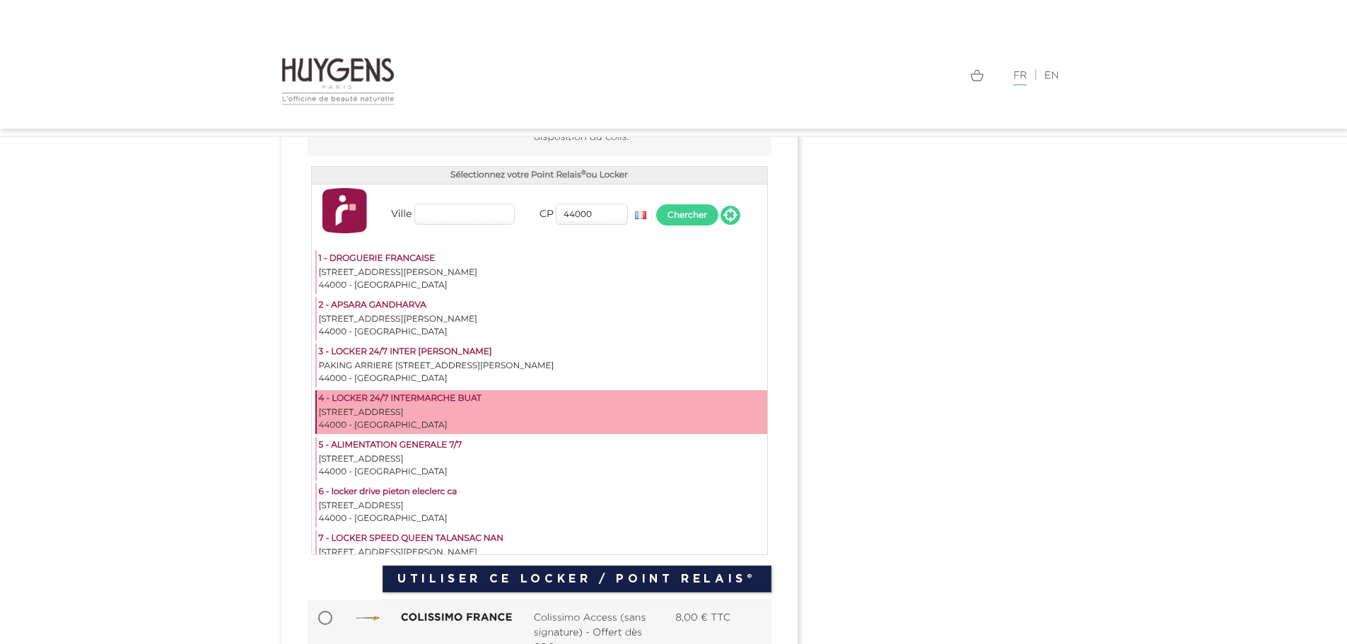
scroll to position [283, 0]
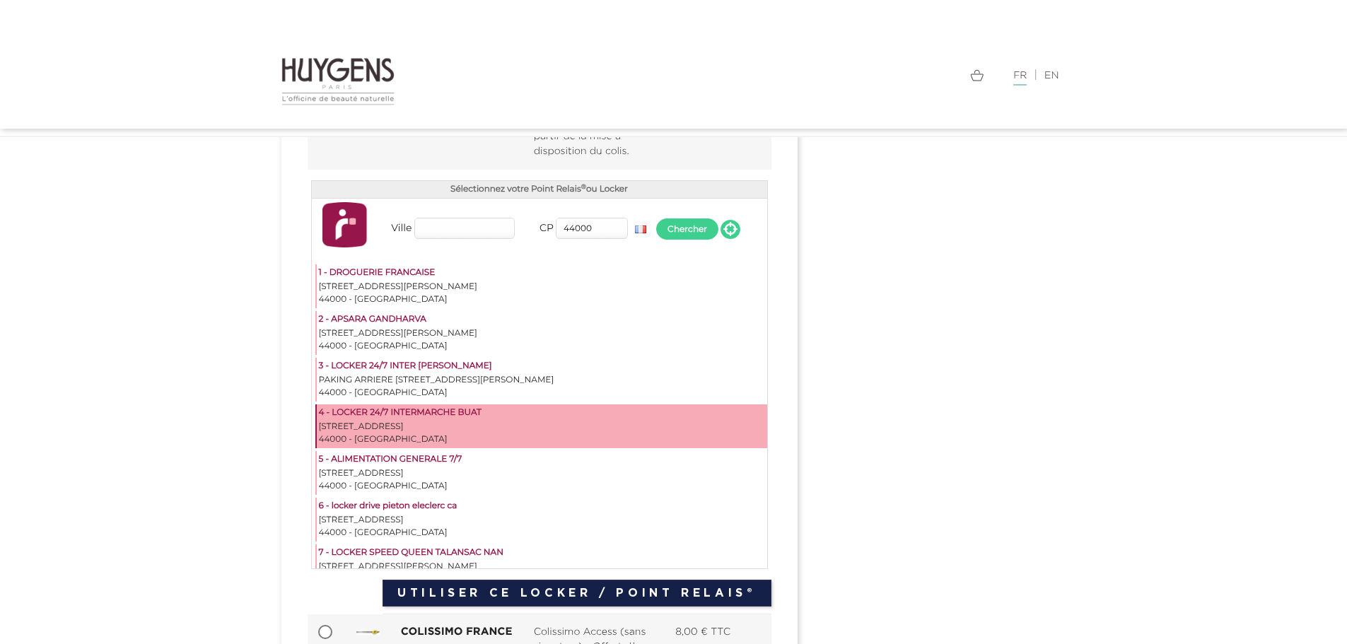
click at [470, 431] on div "[STREET_ADDRESS]" at bounding box center [542, 427] width 446 height 13
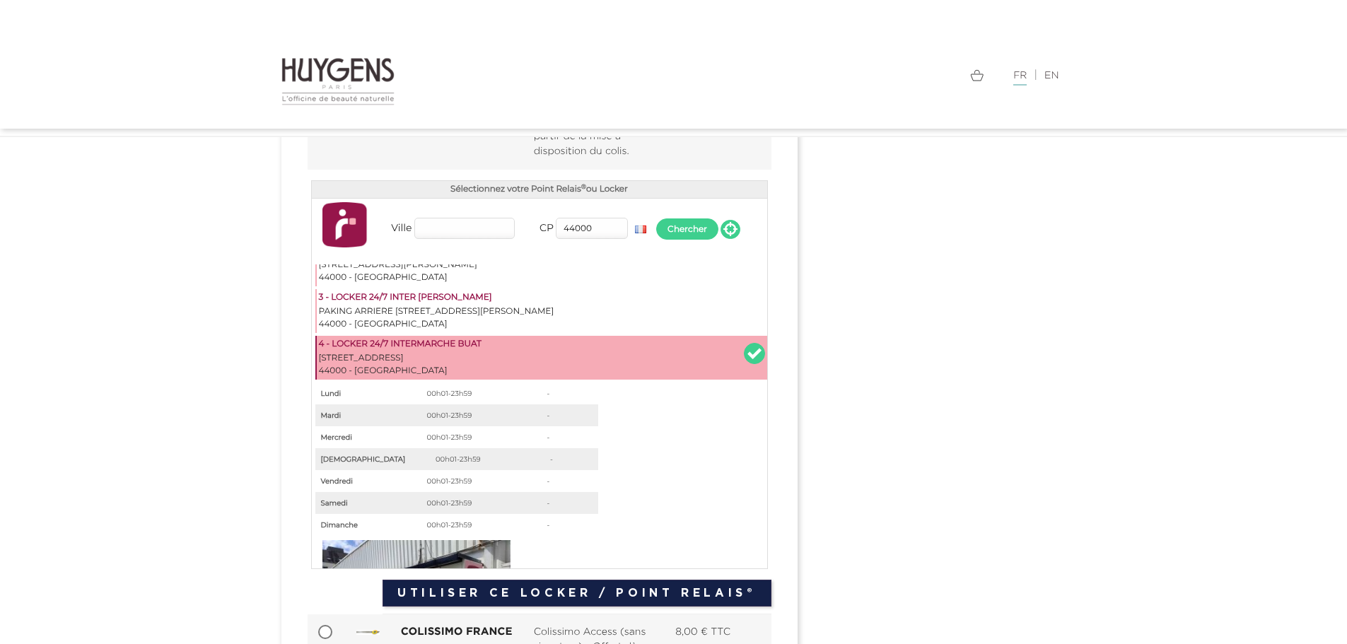
scroll to position [141, 0]
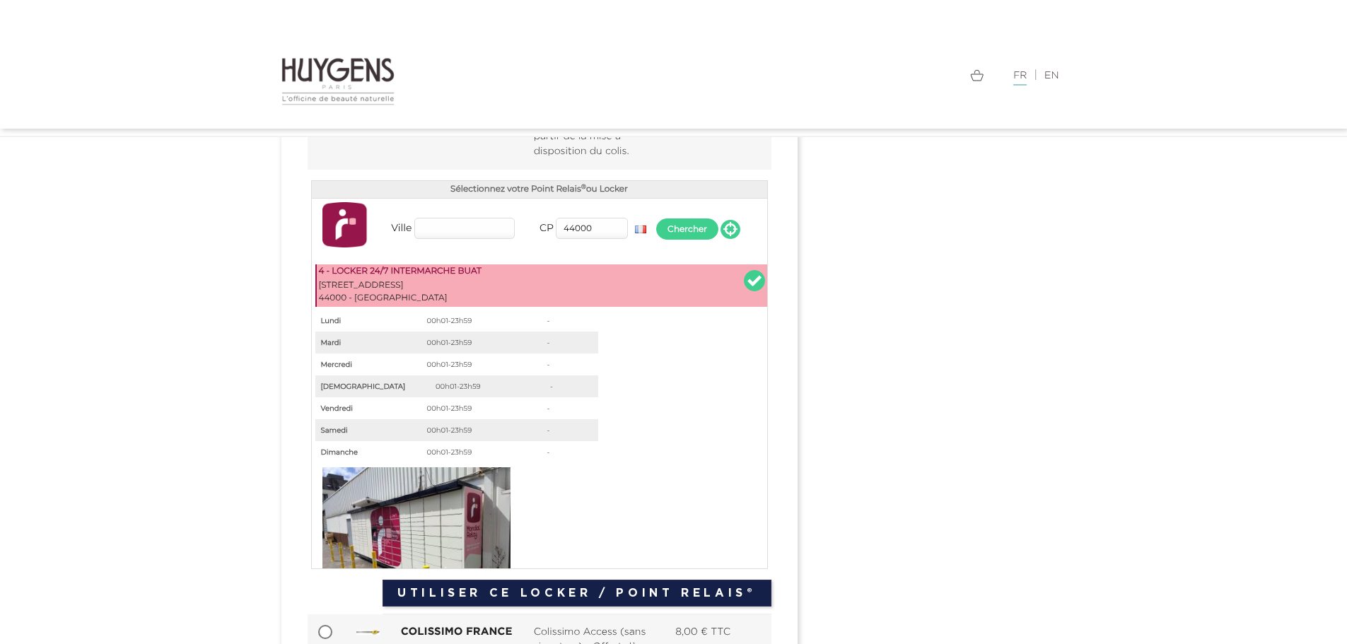
click at [652, 586] on button "Utiliser ce Locker / Point Relais®" at bounding box center [577, 593] width 388 height 27
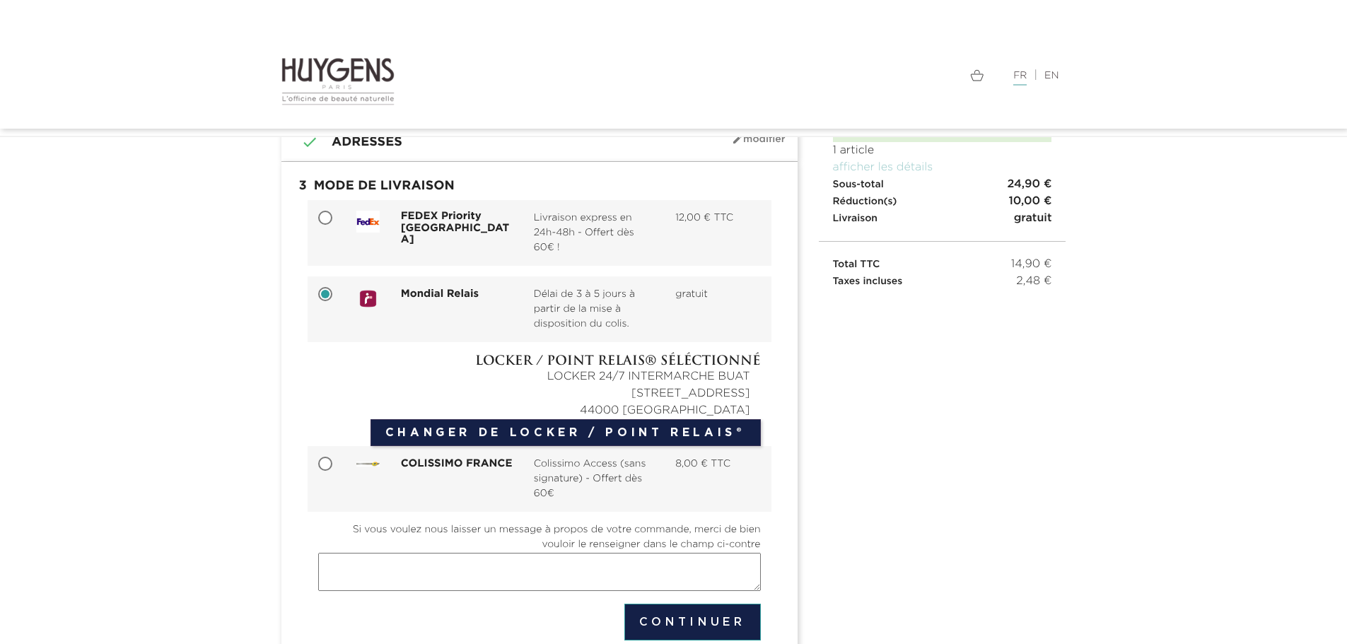
scroll to position [262, 0]
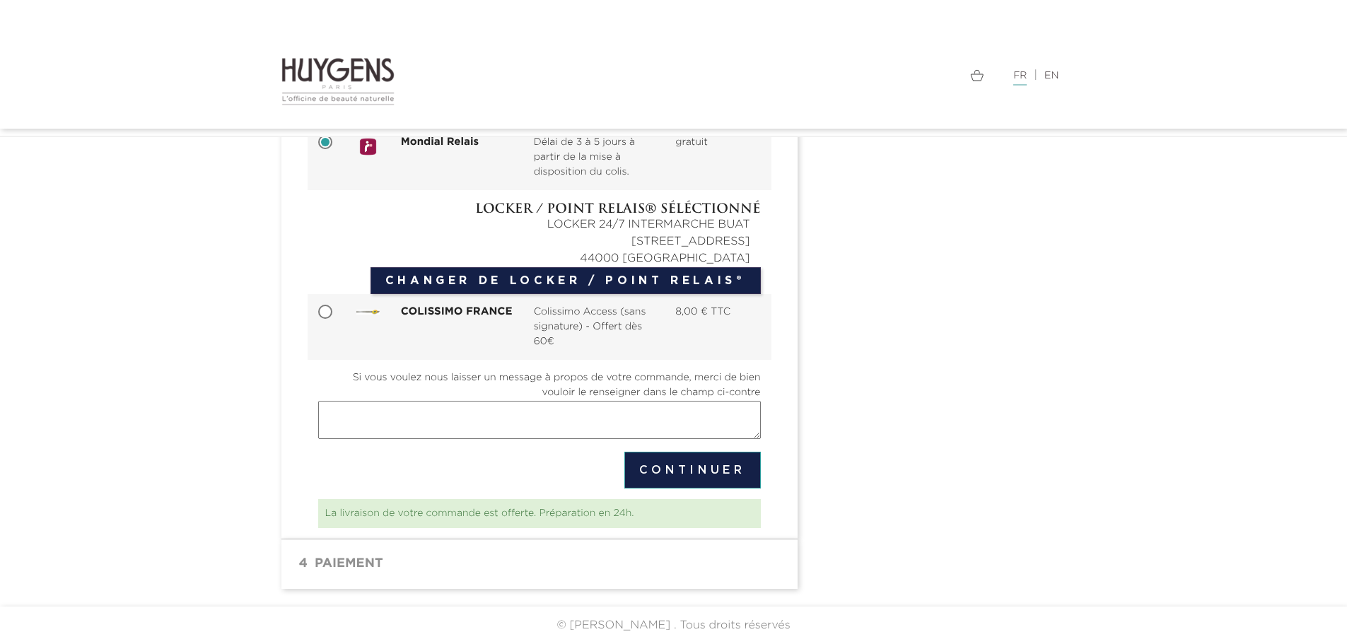
click at [711, 469] on button "Continuer" at bounding box center [692, 470] width 136 height 37
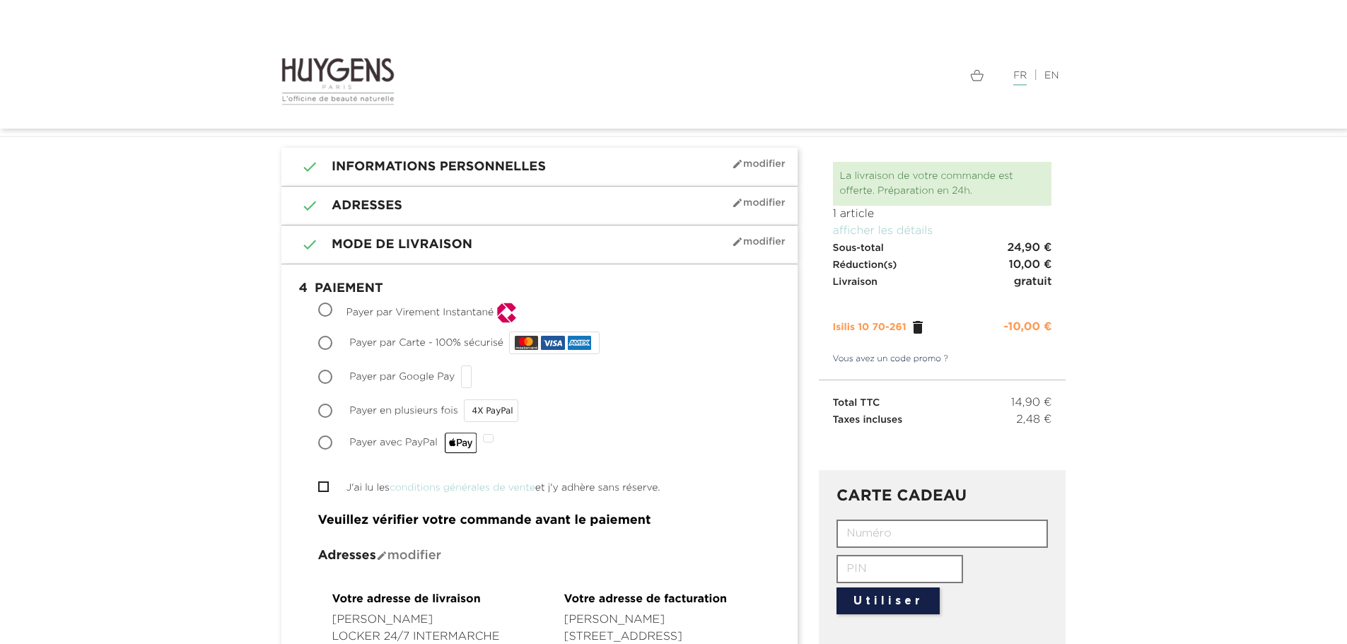
scroll to position [71, 0]
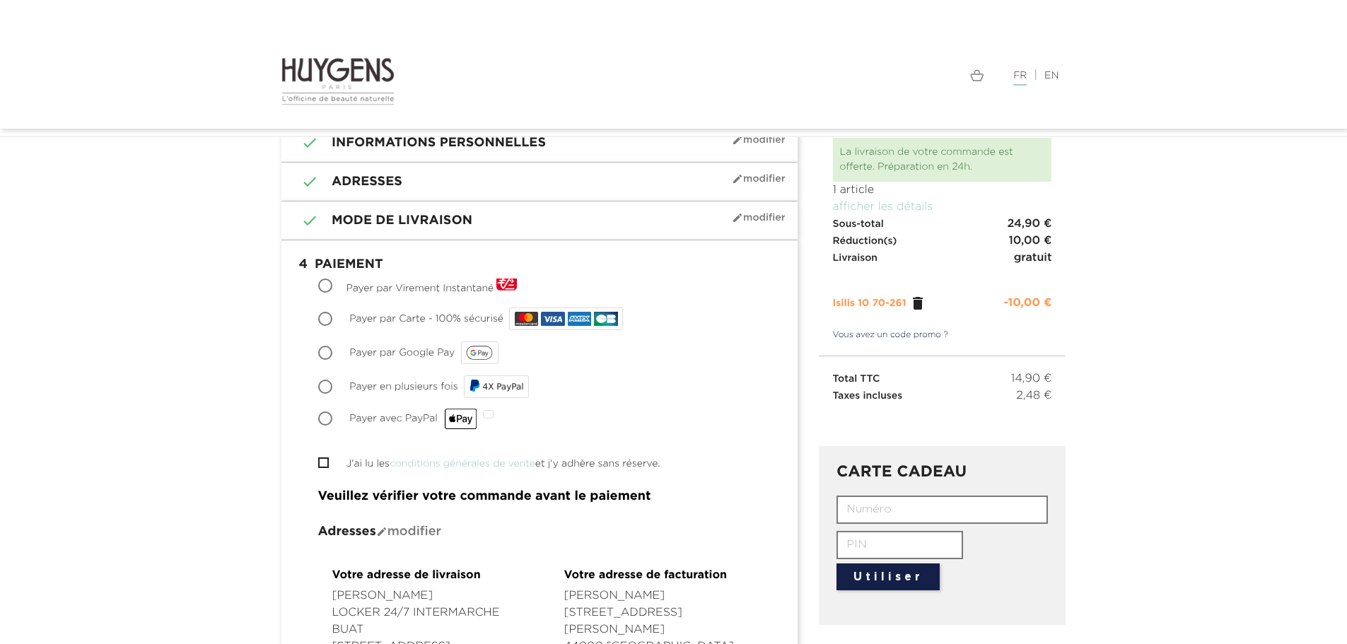
click at [369, 419] on span "Payer avec PayPal" at bounding box center [413, 419] width 128 height 10
click at [334, 419] on input "Payer avec PayPal" at bounding box center [327, 420] width 14 height 14
radio input "true"
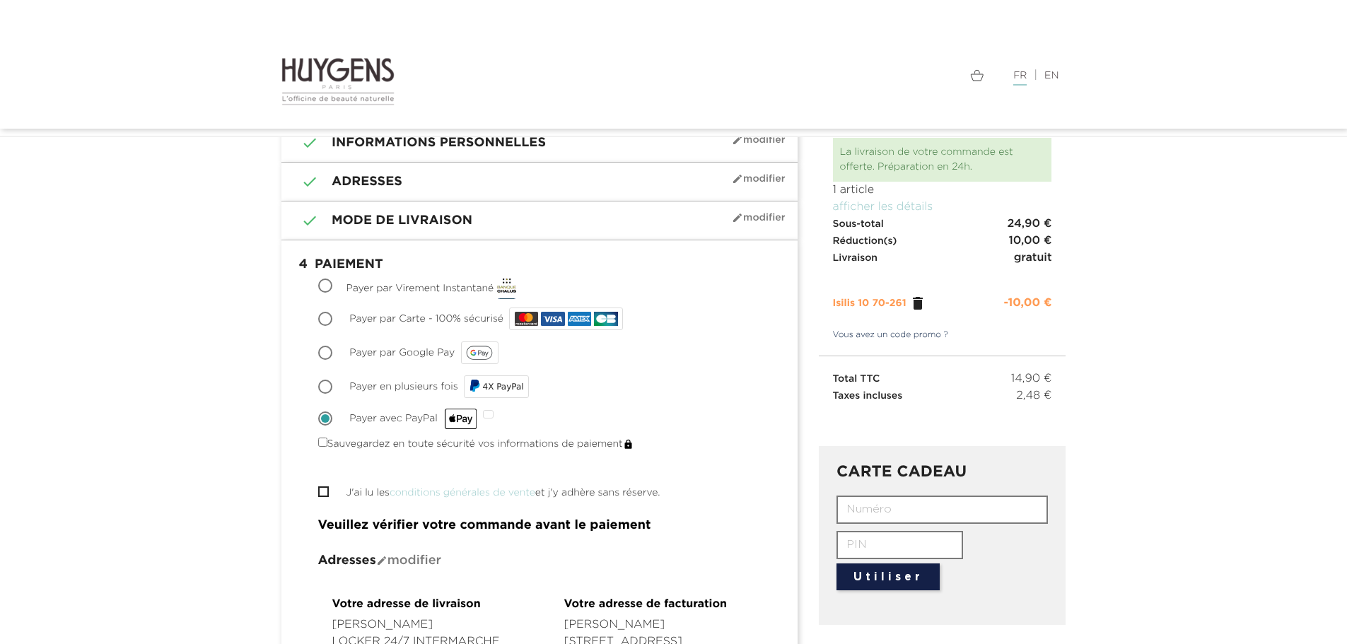
click at [490, 417] on div at bounding box center [488, 414] width 11 height 8
click at [334, 417] on input "Payer avec PayPal" at bounding box center [327, 420] width 14 height 14
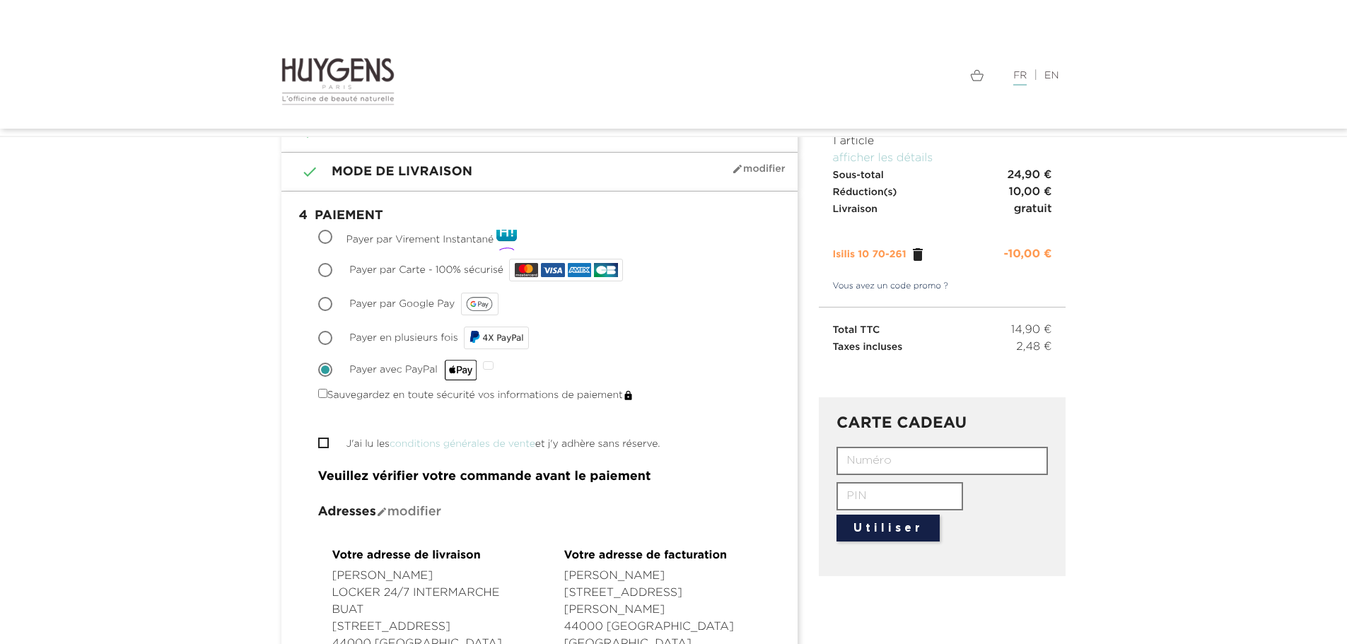
scroll to position [212, 0]
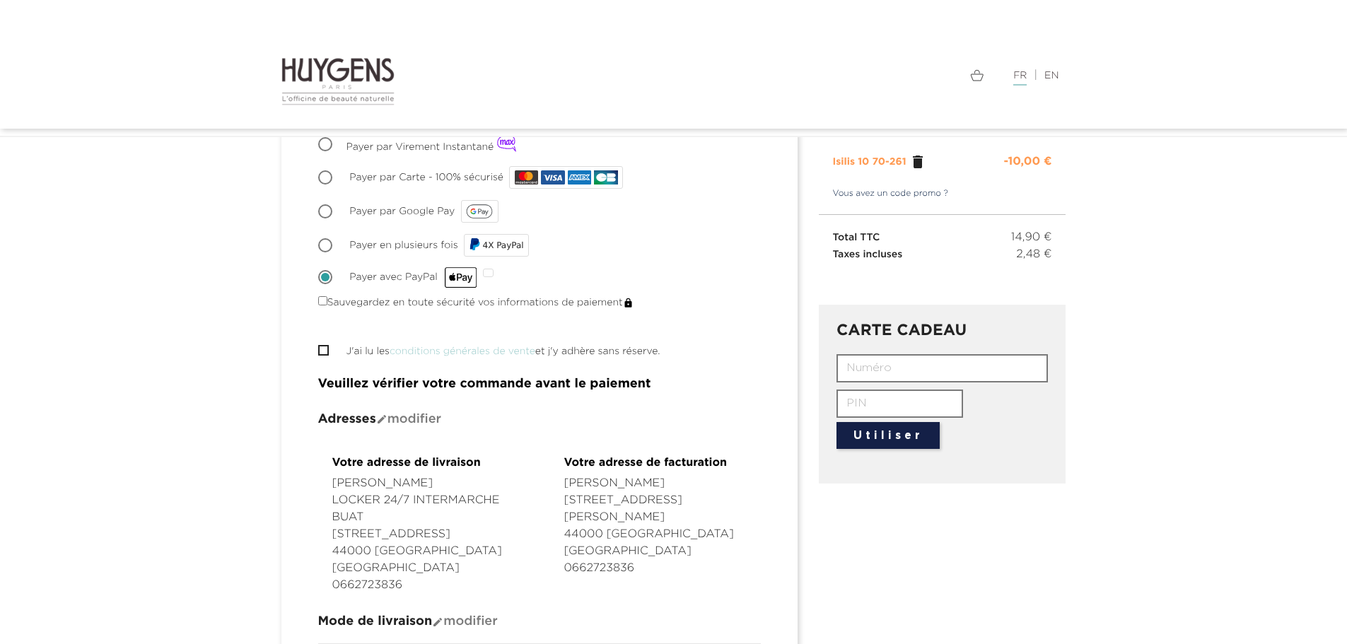
click at [325, 351] on input "J'ai lu les conditions générales de vente et j'y adhère sans réserve." at bounding box center [322, 350] width 9 height 9
checkbox input "true"
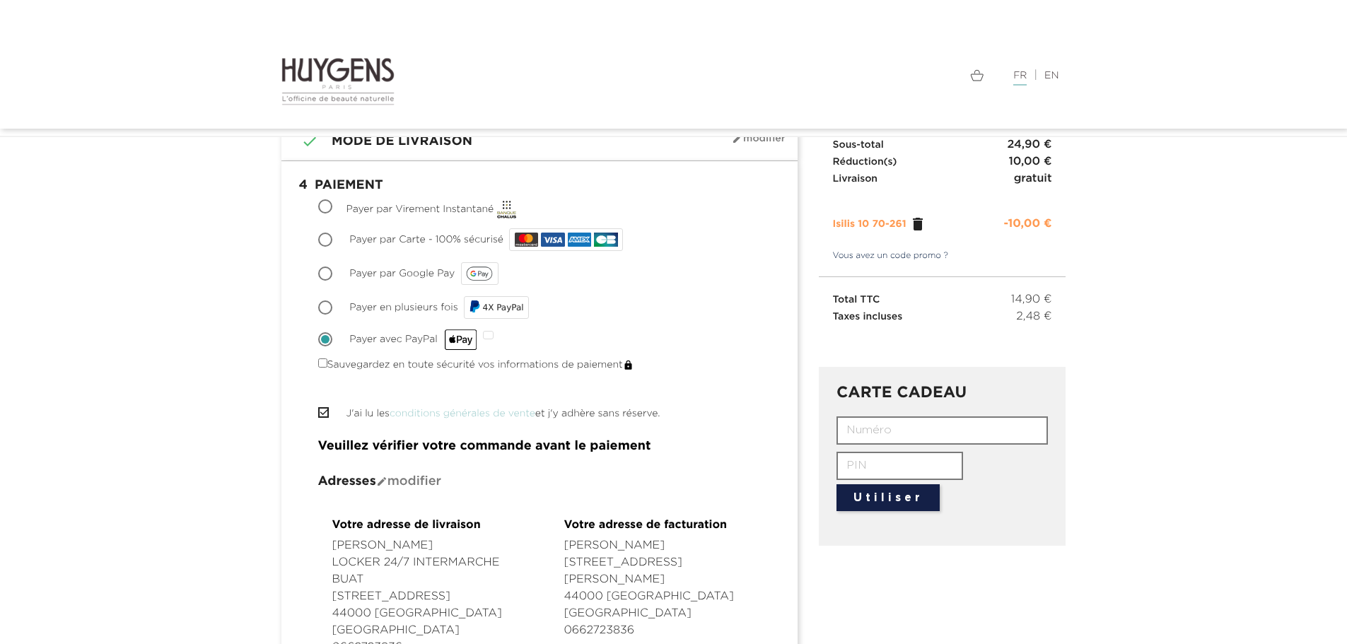
scroll to position [146, 0]
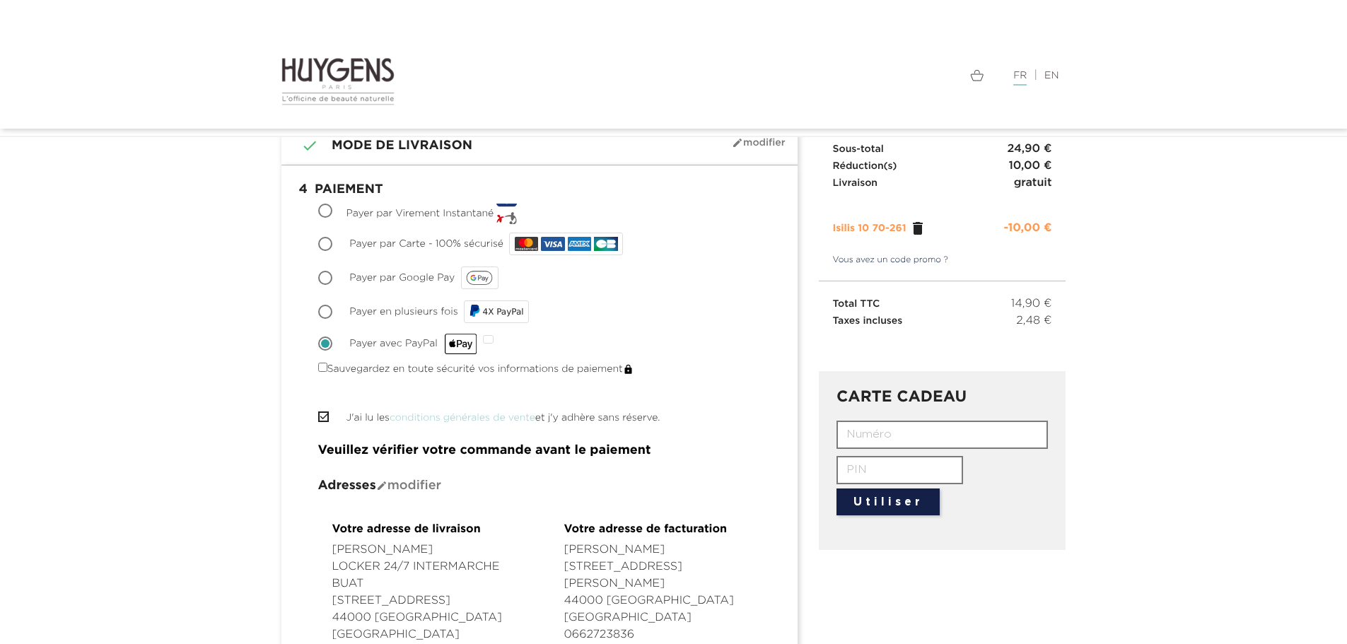
click at [363, 372] on label "Sauvegardez en toute sécurité vos informations de paiement" at bounding box center [475, 369] width 315 height 15
click at [327, 372] on input "Sauvegardez en toute sécurité vos informations de paiement" at bounding box center [322, 367] width 9 height 9
click at [363, 371] on label "Sauvegardez en toute sécurité vos informations de paiement" at bounding box center [475, 369] width 315 height 15
click at [327, 371] on input "Sauvegardez en toute sécurité vos informations de paiement" at bounding box center [322, 367] width 9 height 9
checkbox input "false"
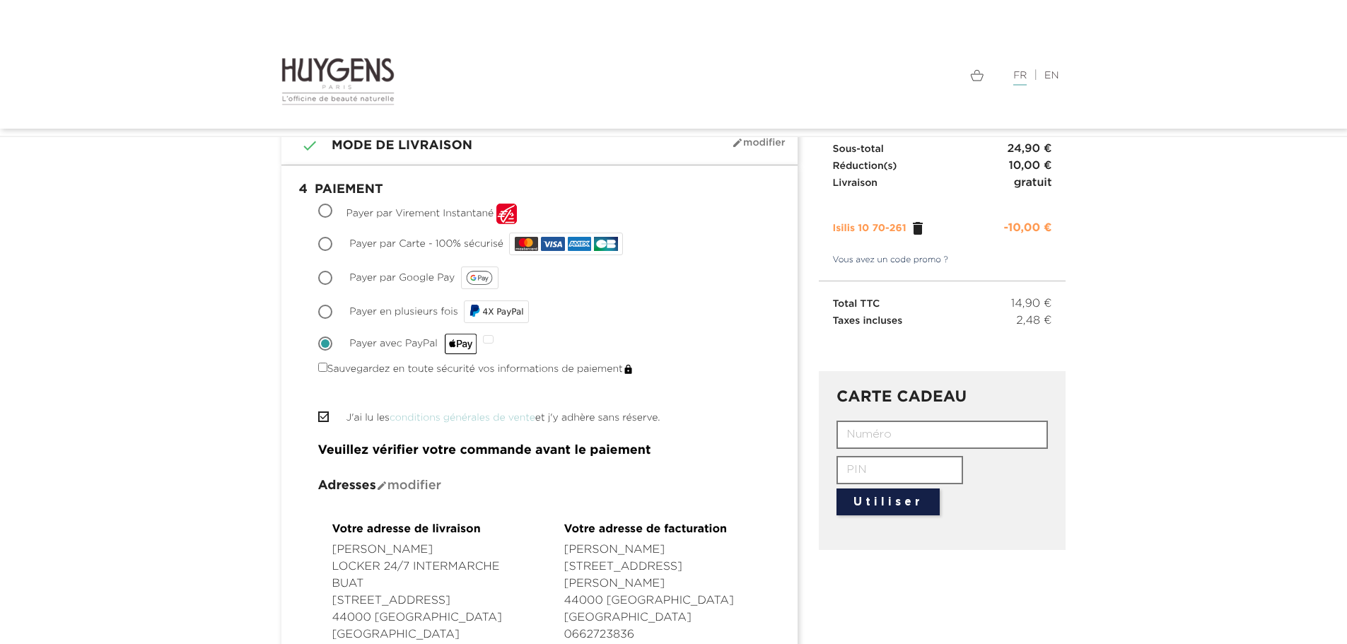
click at [377, 316] on span "Payer en plusieurs fois" at bounding box center [403, 312] width 108 height 10
click at [334, 316] on input "Payer en plusieurs fois 4X PayPal" at bounding box center [327, 313] width 14 height 14
radio input "true"
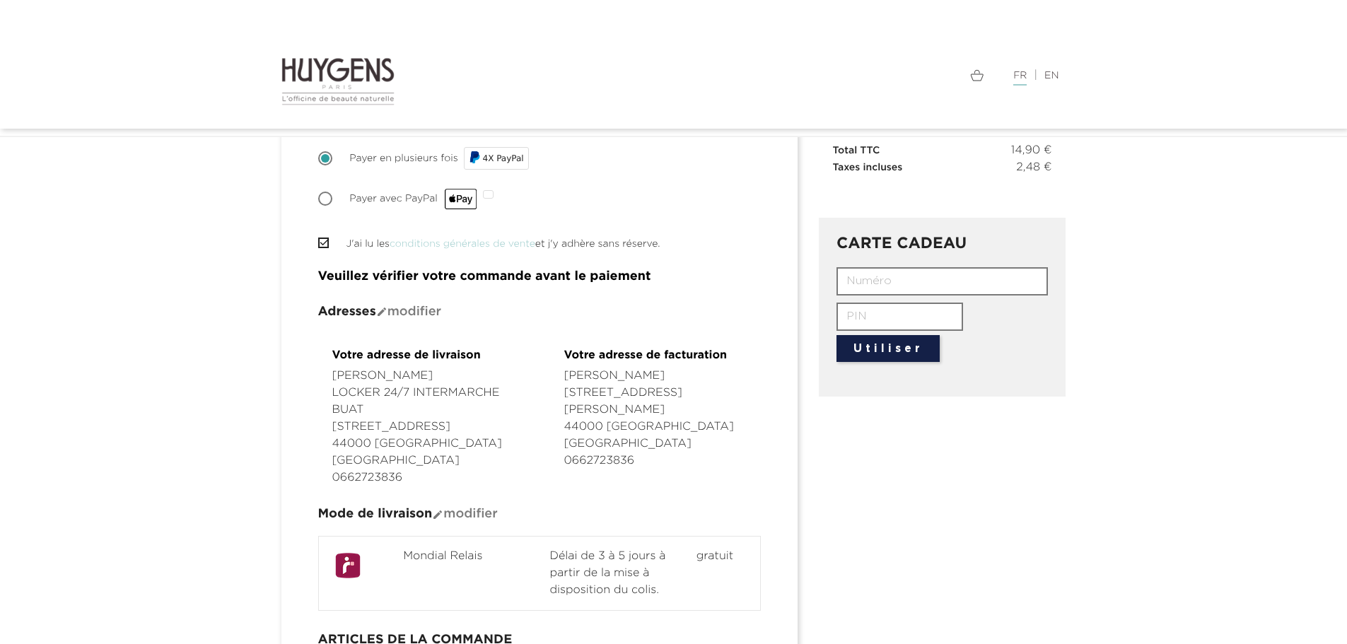
scroll to position [216, 0]
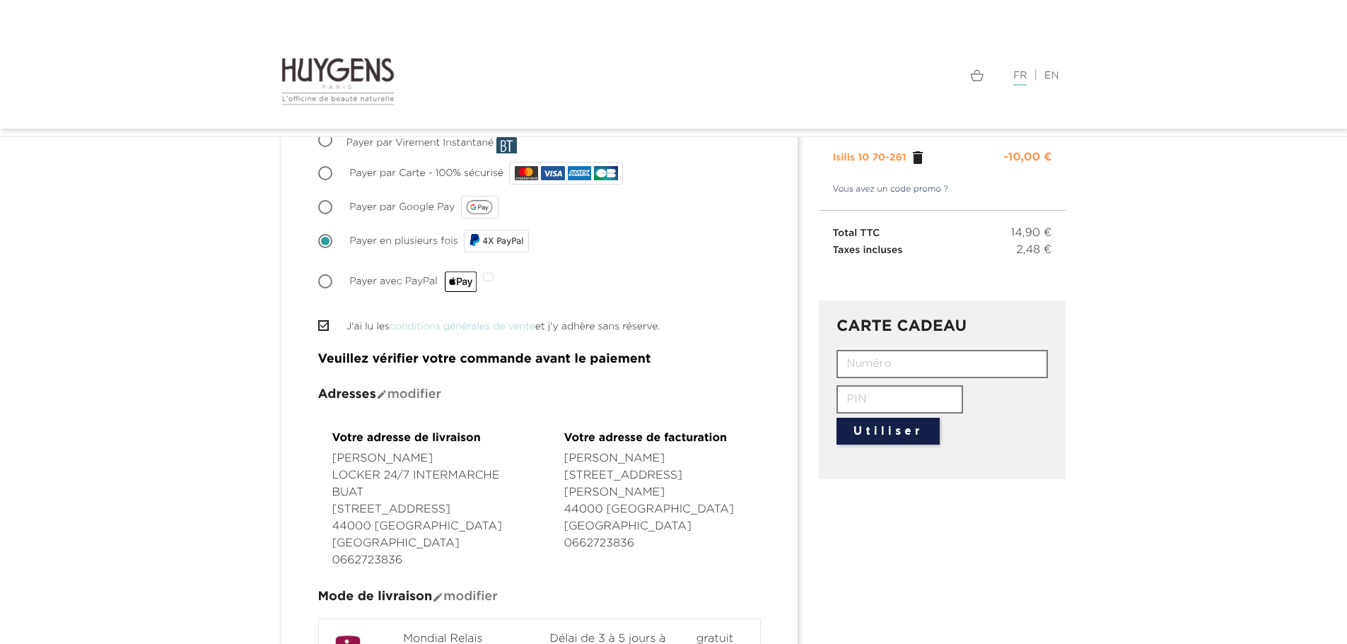
click at [372, 284] on span "Payer avec PayPal" at bounding box center [413, 282] width 128 height 10
click at [334, 284] on input "Payer avec PayPal" at bounding box center [327, 283] width 14 height 14
radio input "true"
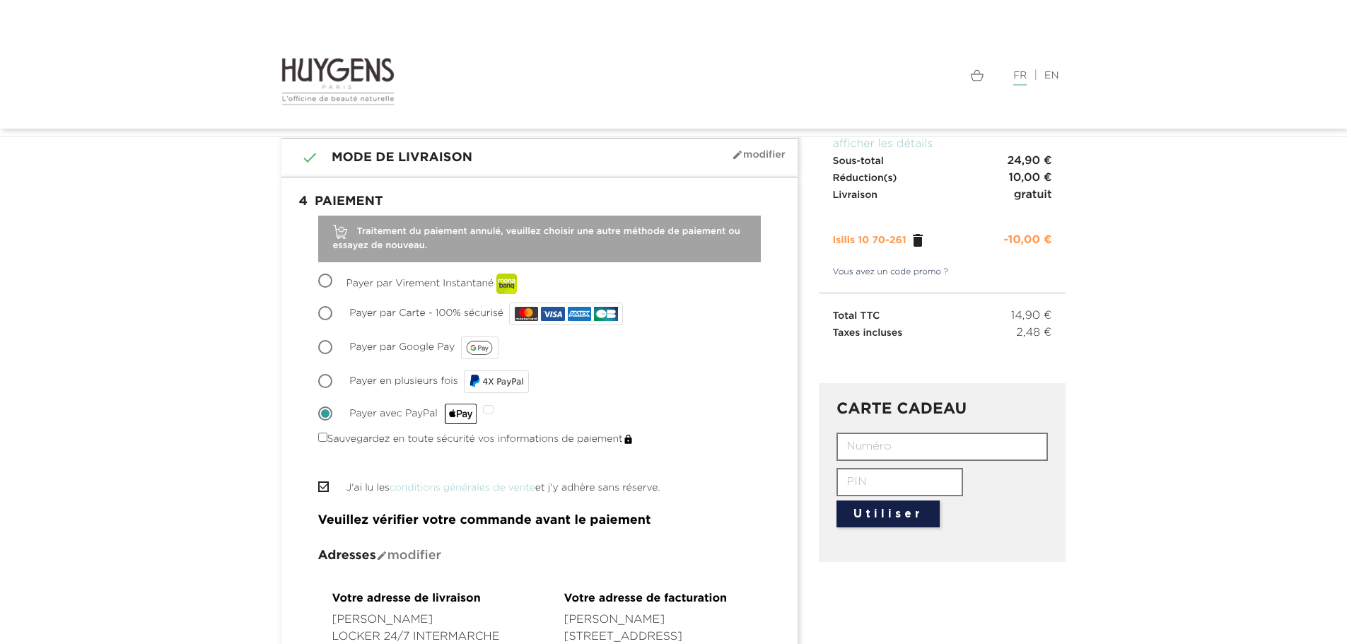
scroll to position [133, 0]
click at [359, 385] on span "Payer en plusieurs fois" at bounding box center [403, 382] width 108 height 10
click at [334, 385] on input "Payer en plusieurs fois 4X PayPal" at bounding box center [327, 383] width 14 height 14
radio input "true"
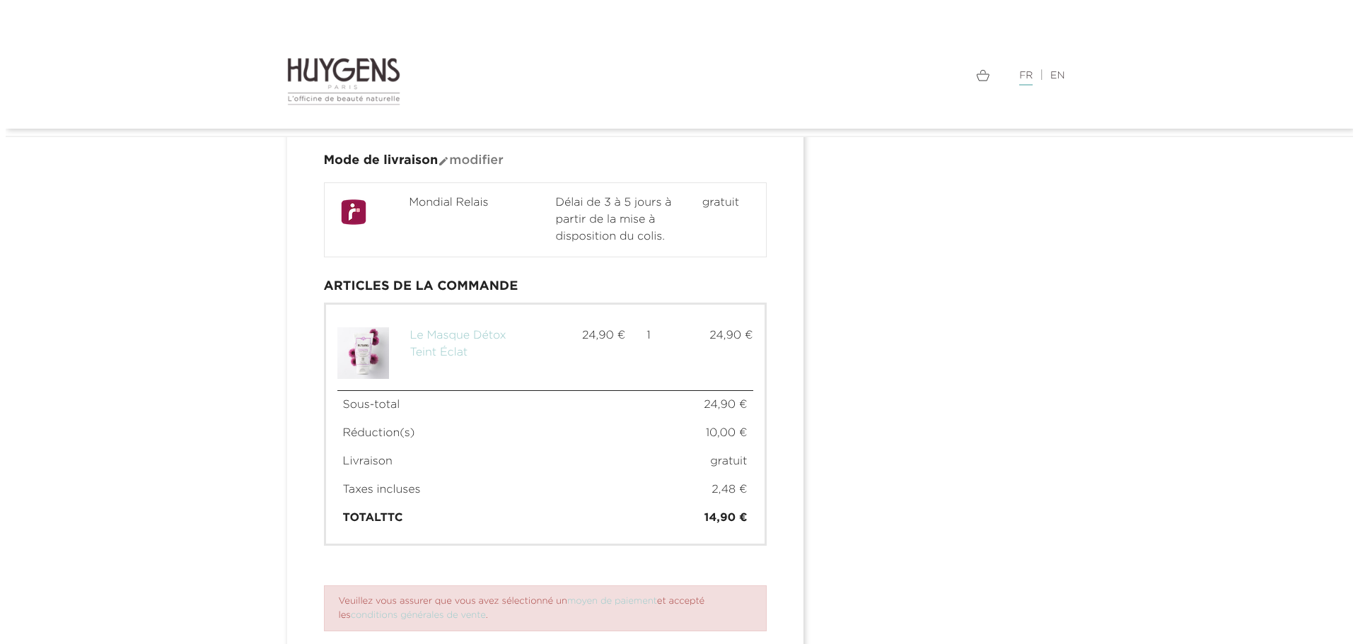
scroll to position [762, 0]
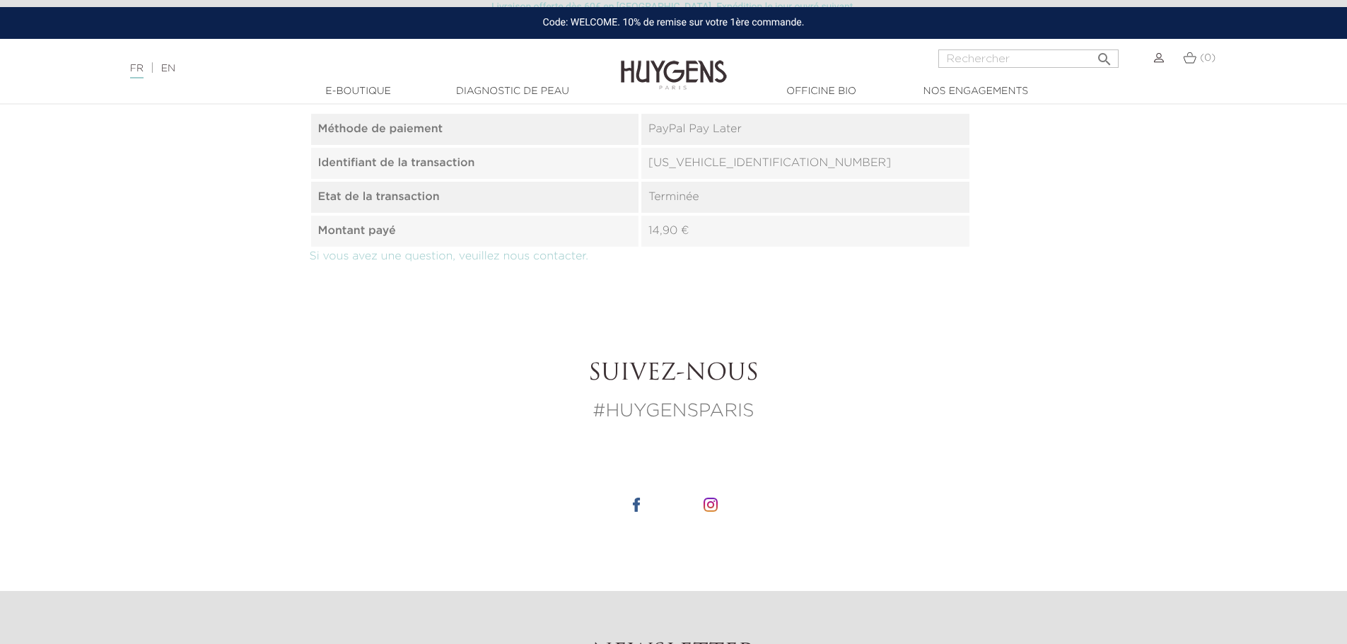
scroll to position [495, 0]
